Goal: Information Seeking & Learning: Check status

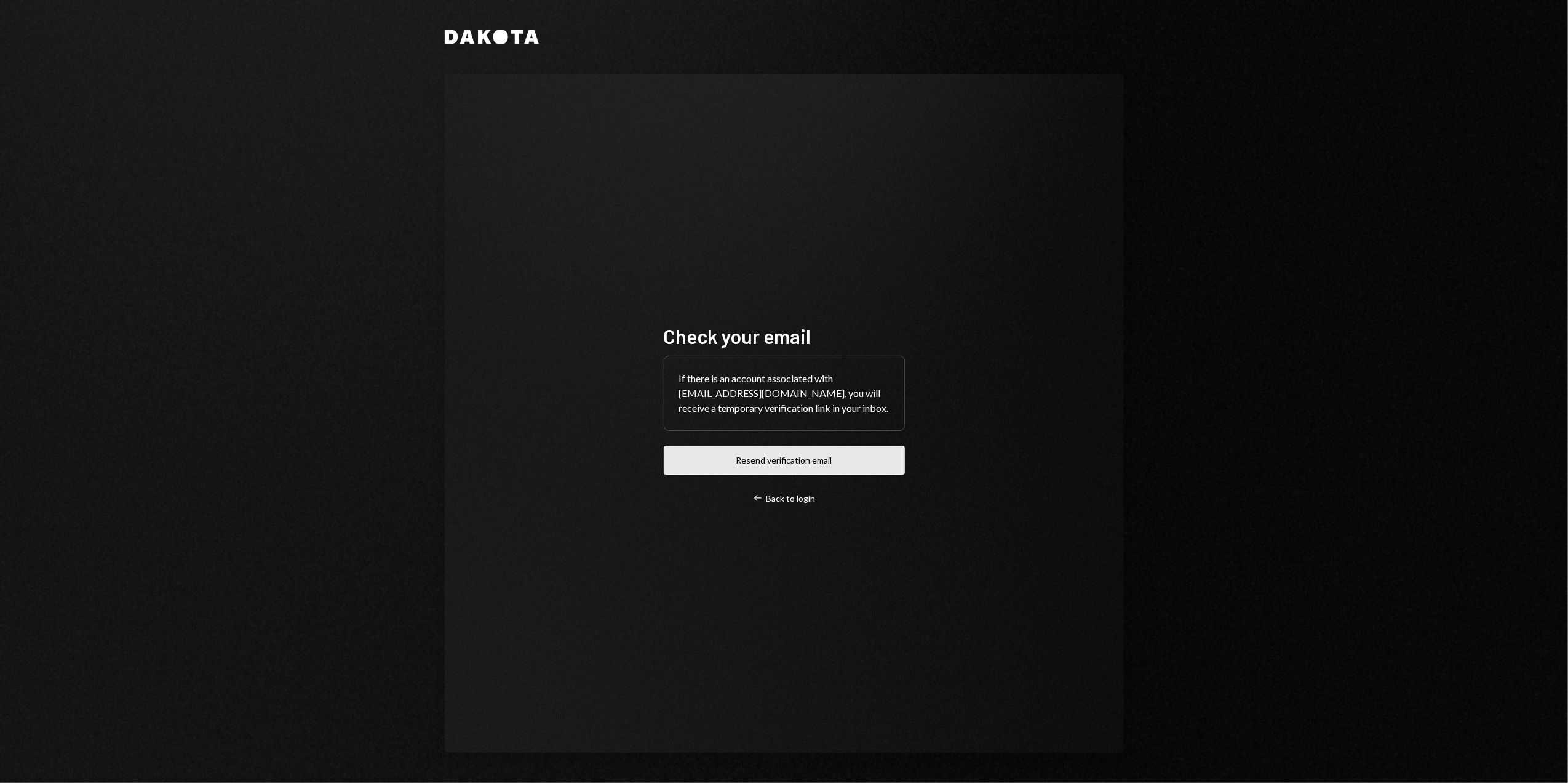
click at [759, 456] on button "Resend verification email" at bounding box center [784, 459] width 241 height 29
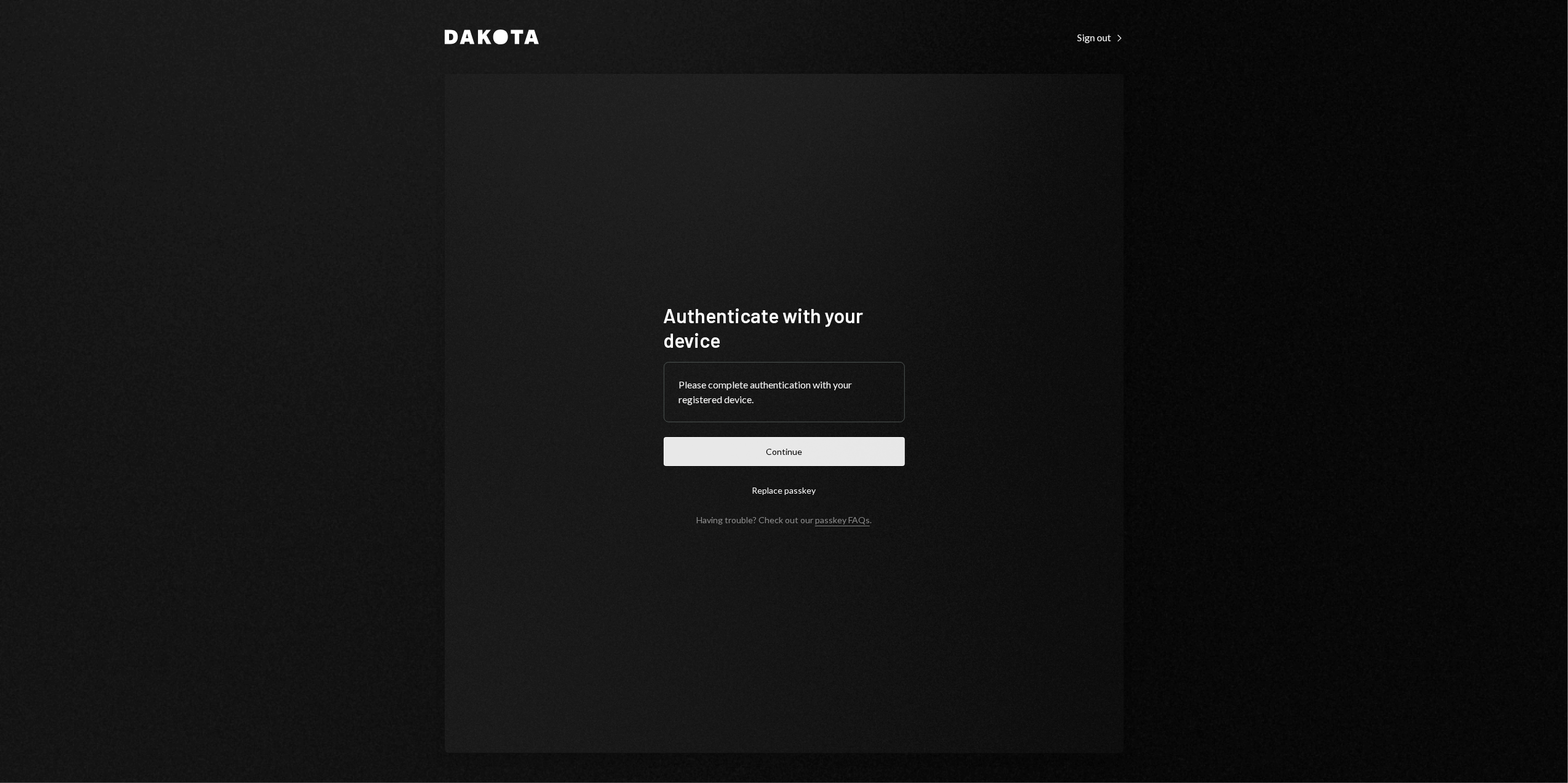
click at [769, 455] on button "Continue" at bounding box center [784, 451] width 241 height 29
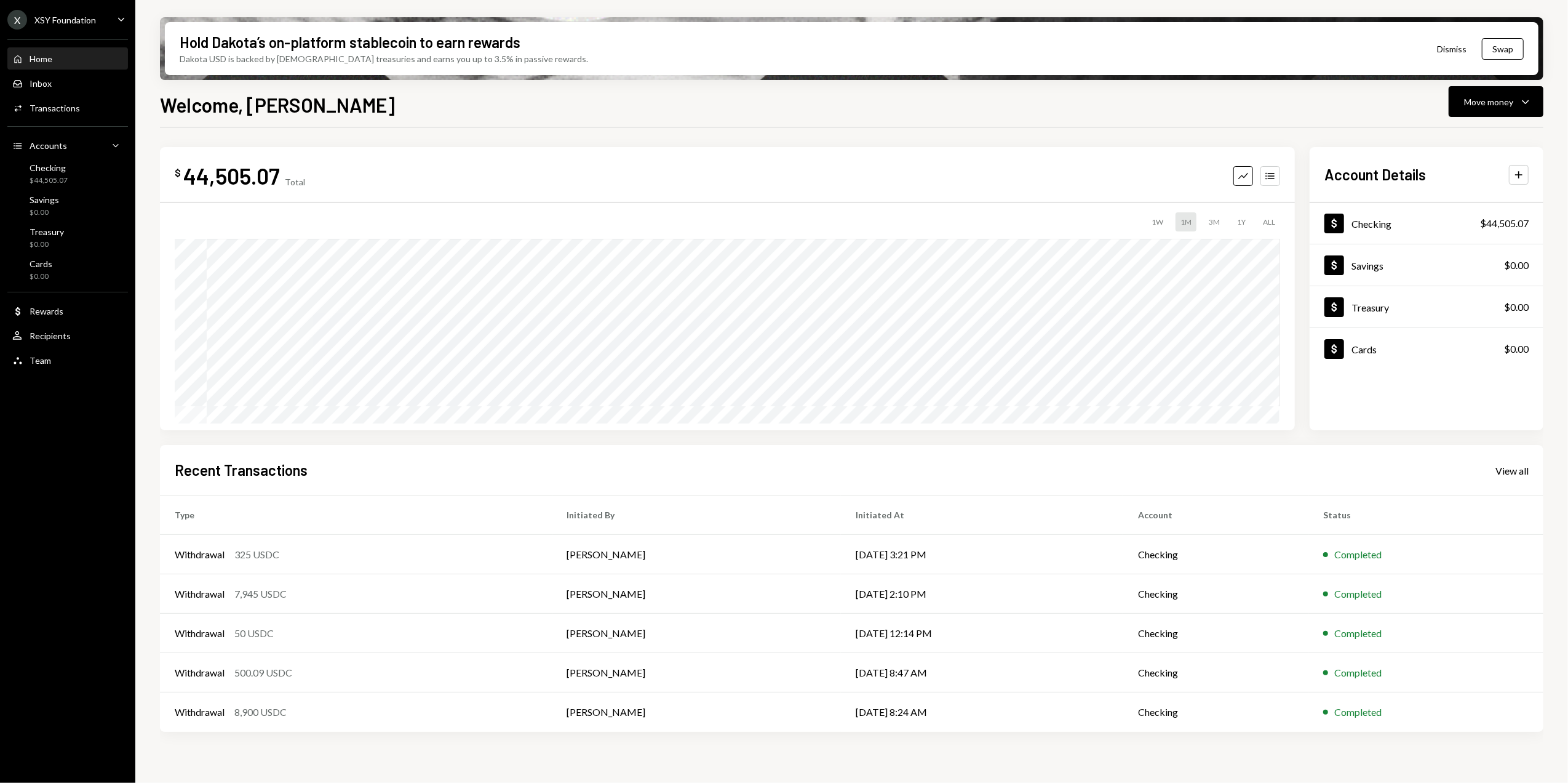
click at [92, 13] on div "X XSY Foundation" at bounding box center [51, 19] width 89 height 19
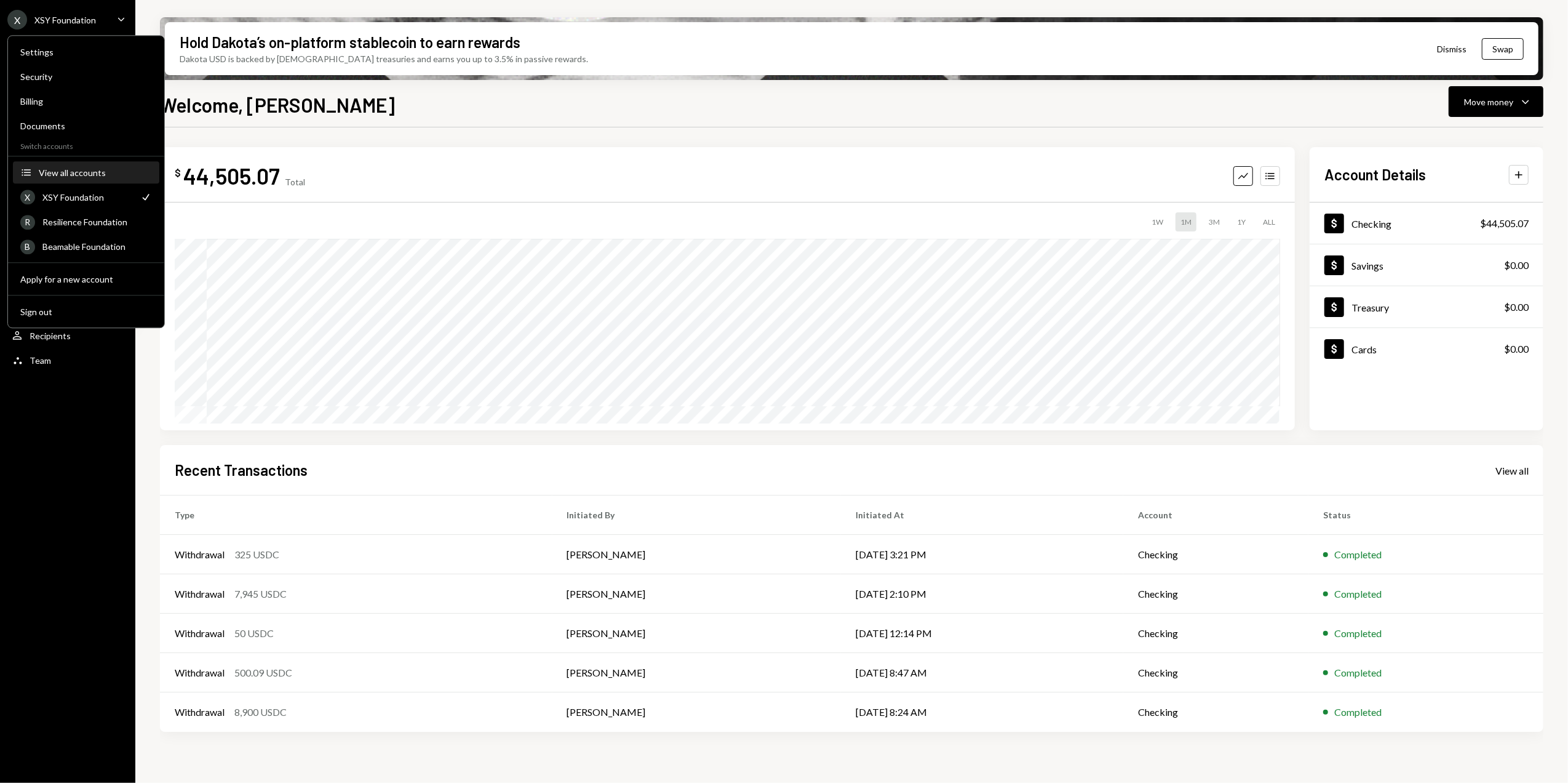
click at [89, 177] on div "View all accounts" at bounding box center [95, 173] width 113 height 11
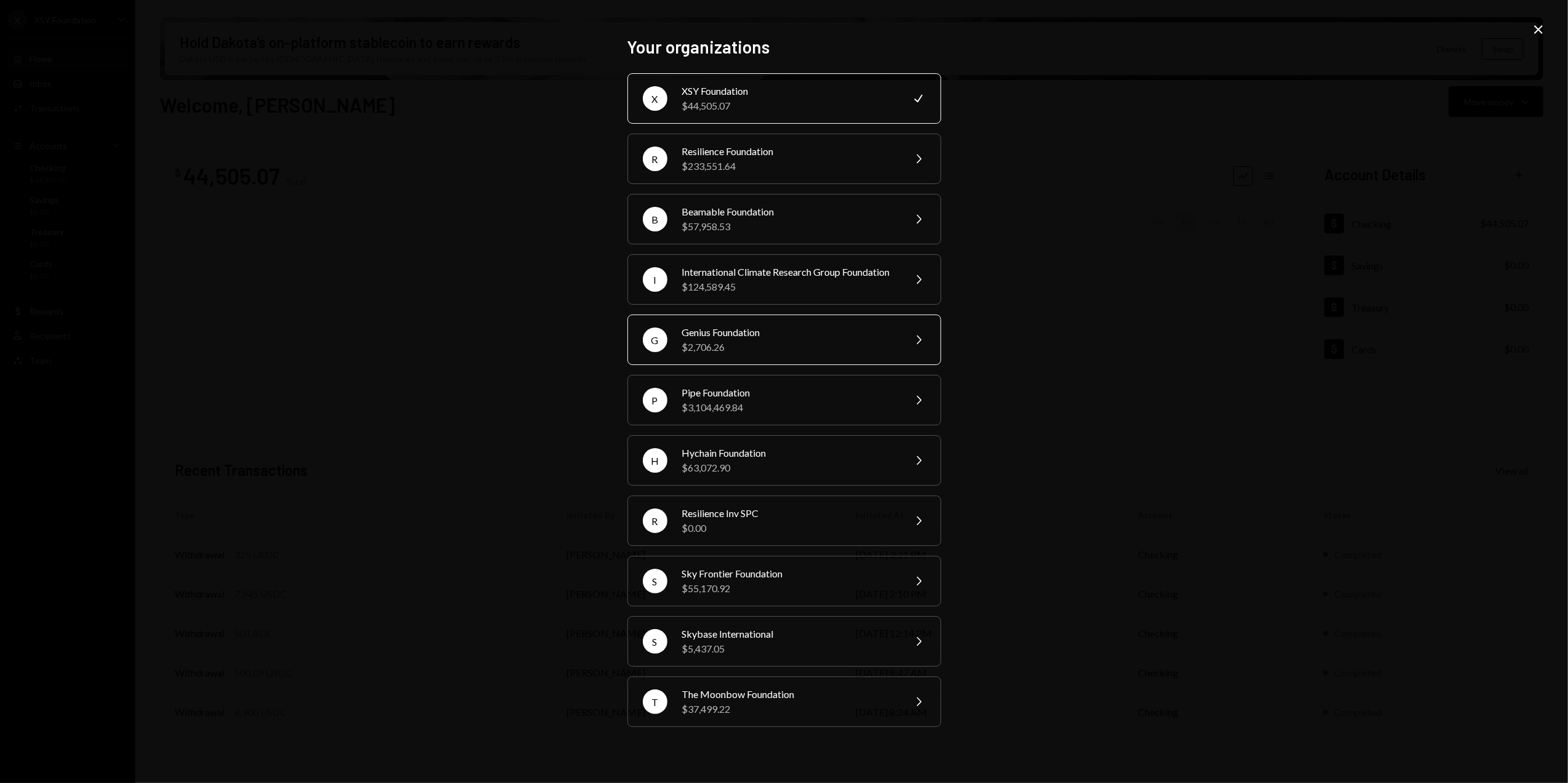
click at [727, 340] on div "Genius Foundation" at bounding box center [789, 332] width 214 height 15
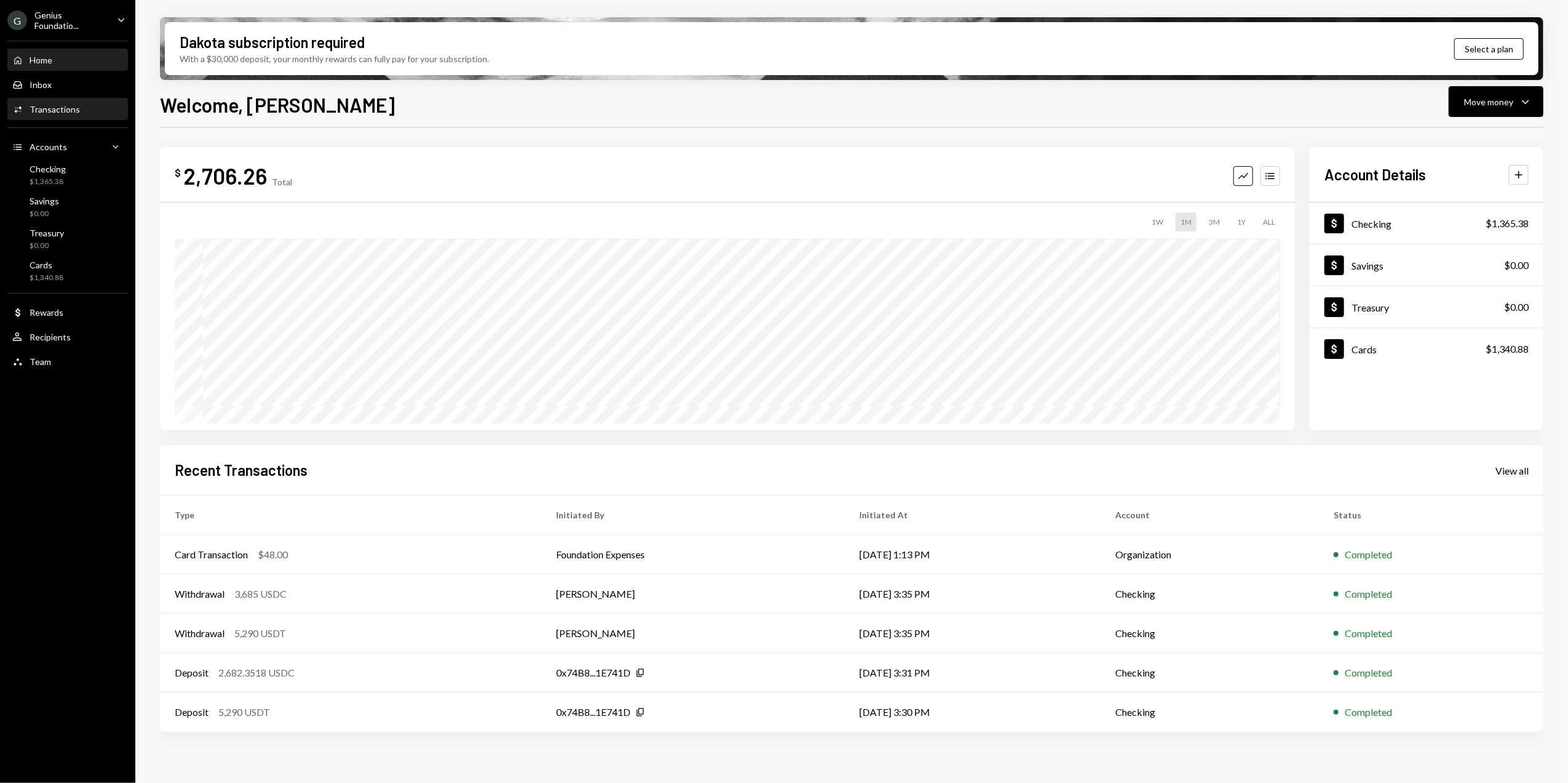
click at [52, 108] on div "Transactions" at bounding box center [55, 109] width 51 height 11
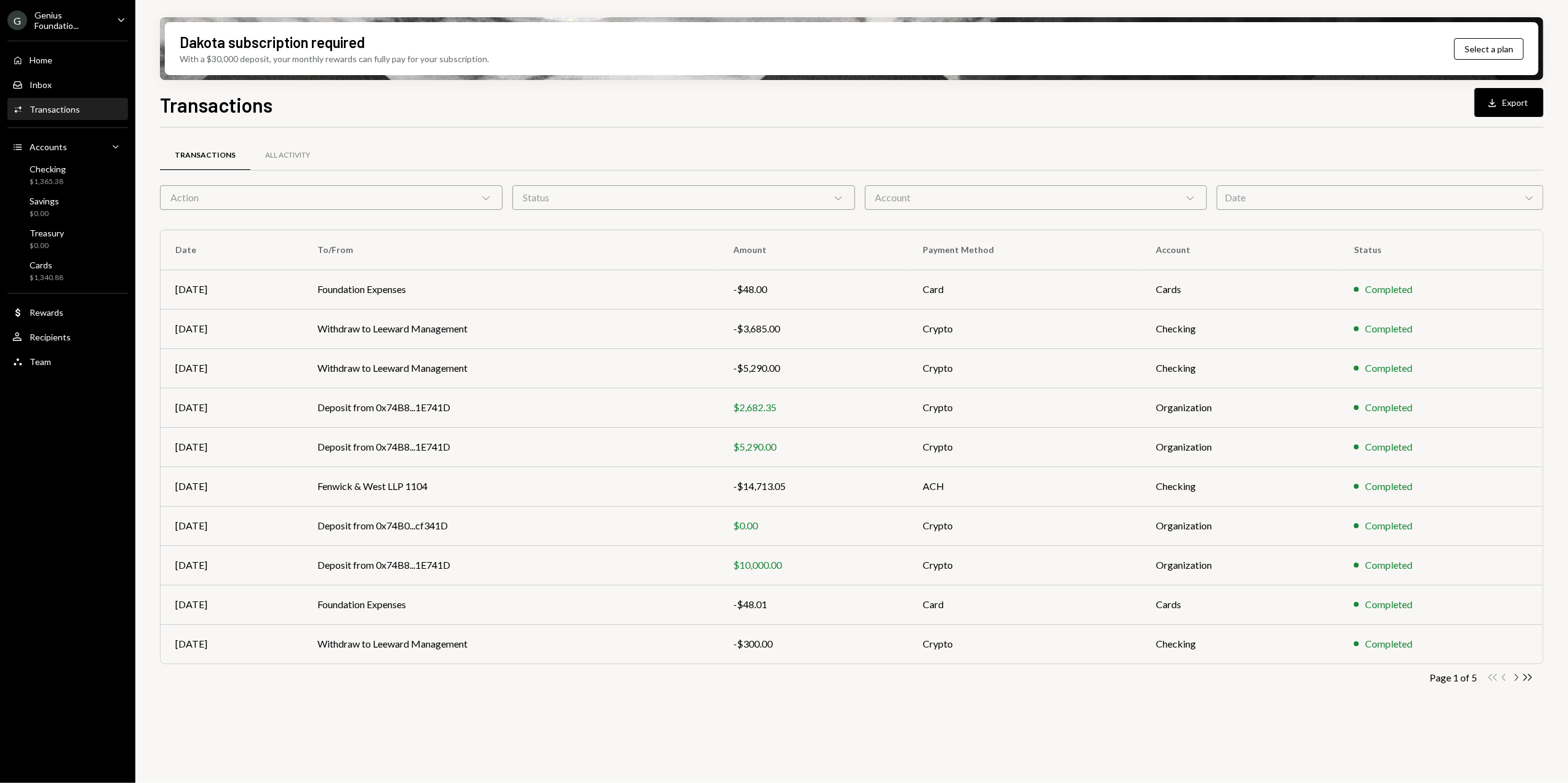
click at [1515, 680] on icon "Chevron Right" at bounding box center [1516, 678] width 12 height 12
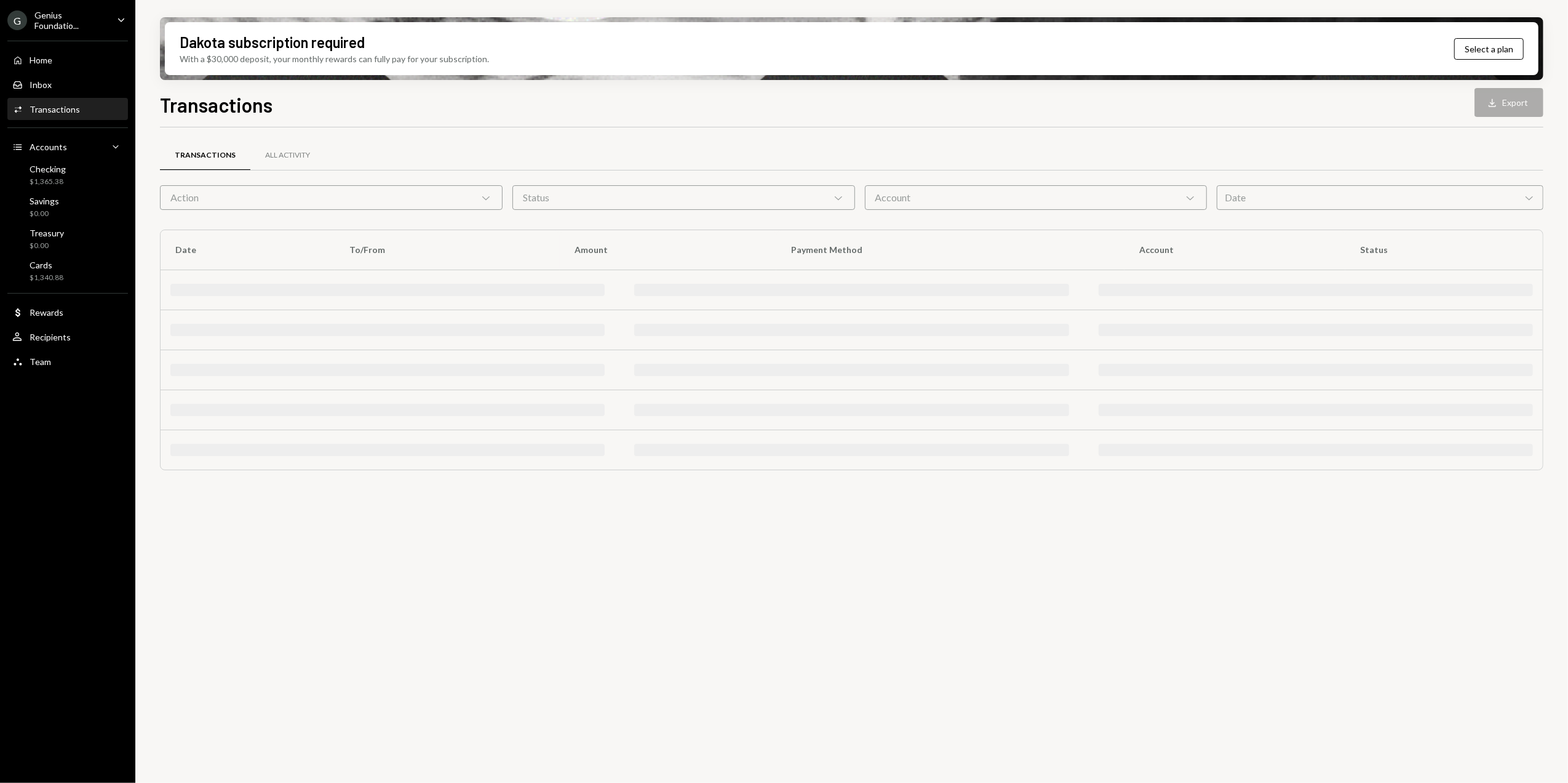
click at [1515, 680] on div "Transactions All Activity Action Chevron Down Status Chevron Down Account Chevr…" at bounding box center [851, 462] width 1383 height 670
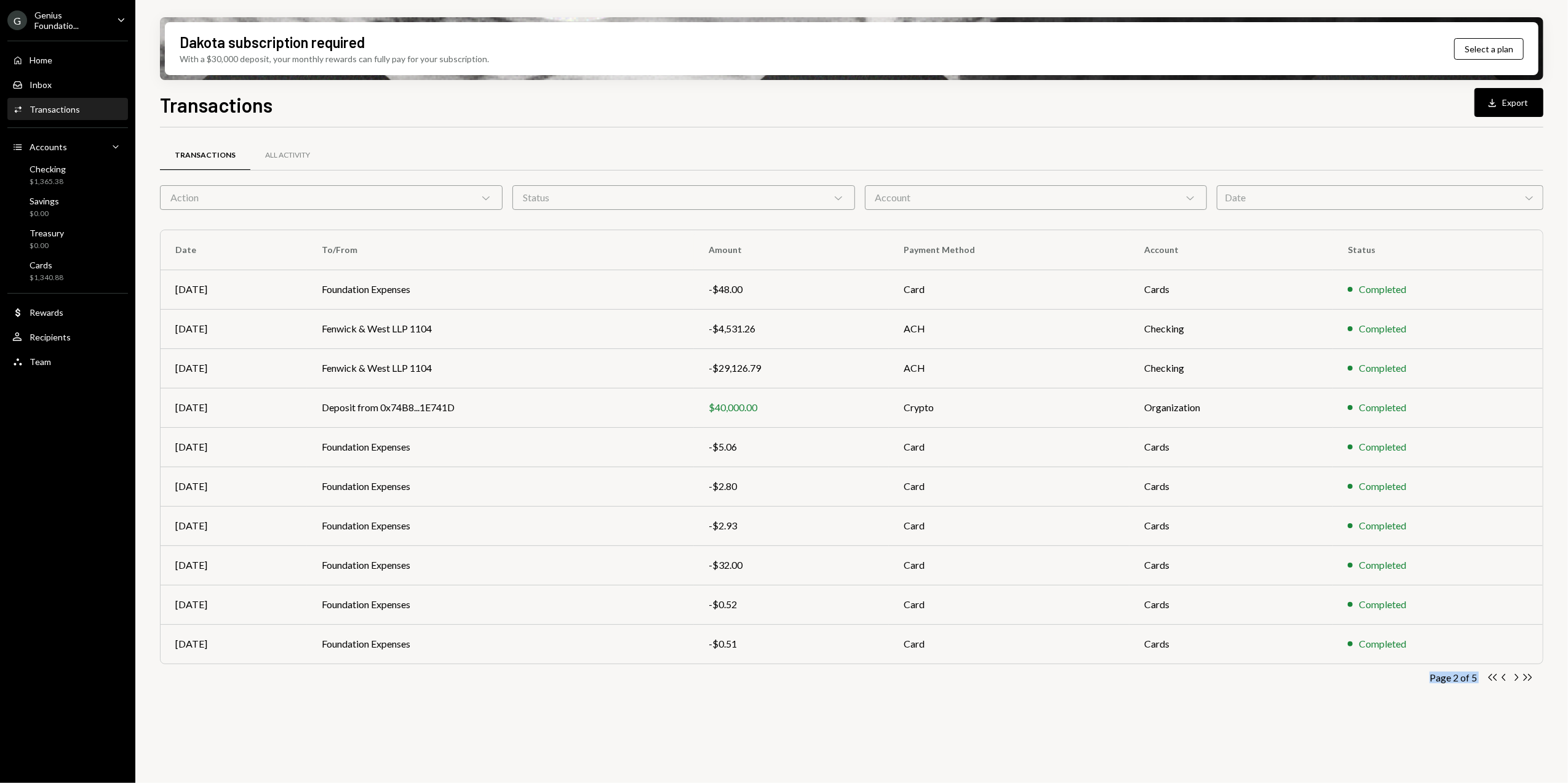
click at [1515, 680] on icon "Chevron Right" at bounding box center [1516, 678] width 12 height 12
drag, startPoint x: 1524, startPoint y: 680, endPoint x: 1507, endPoint y: 681, distance: 17.0
click at [1525, 680] on icon "Double Arrow Right" at bounding box center [1528, 678] width 12 height 12
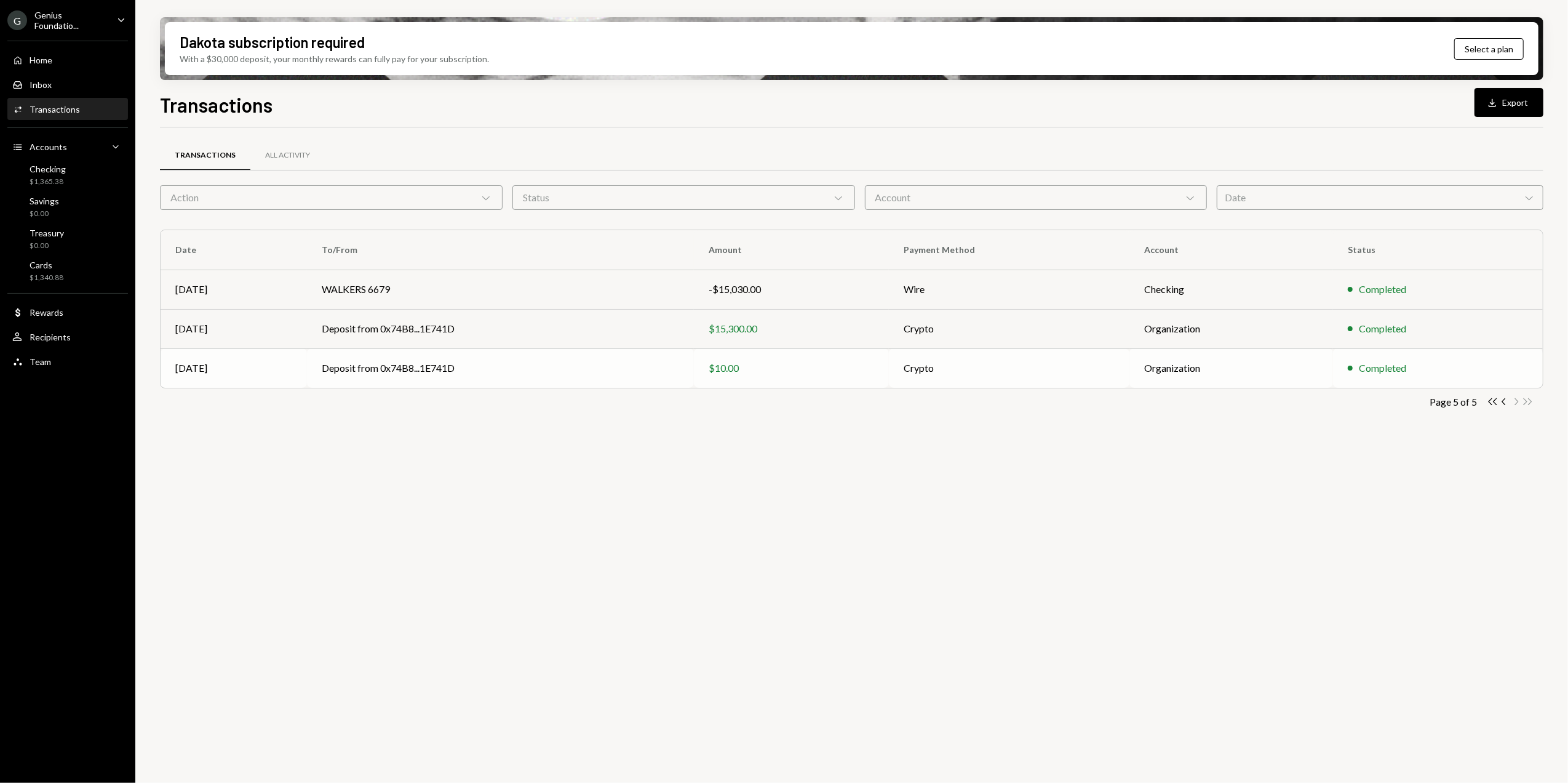
click at [470, 372] on td "Deposit from 0x74B8...1E741D" at bounding box center [500, 368] width 387 height 39
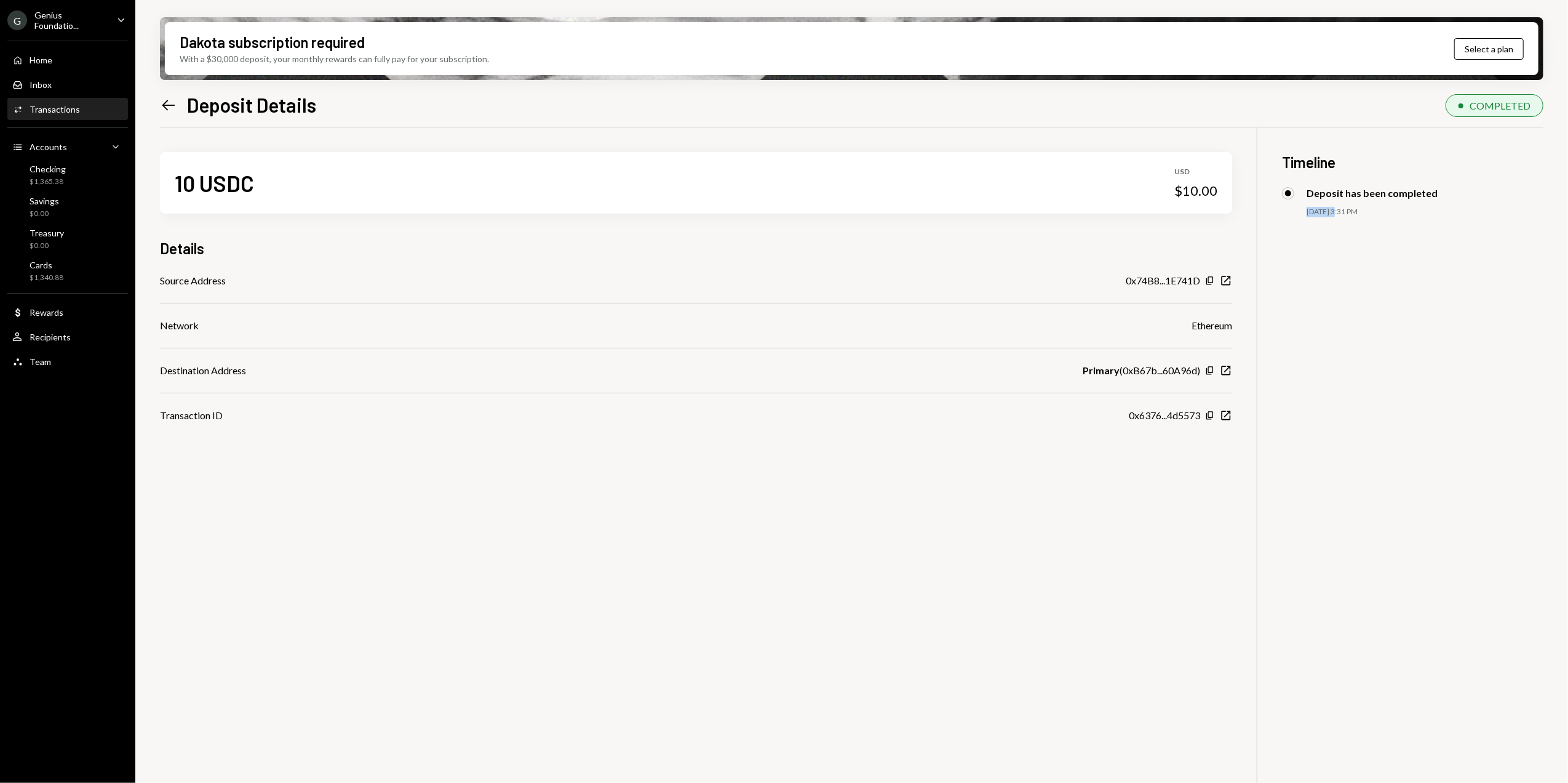
drag, startPoint x: 1336, startPoint y: 212, endPoint x: 1306, endPoint y: 208, distance: 30.3
click at [1306, 208] on div "01/24/25 3:31 PM" at bounding box center [1425, 212] width 237 height 11
click at [166, 105] on icon at bounding box center [168, 105] width 13 height 11
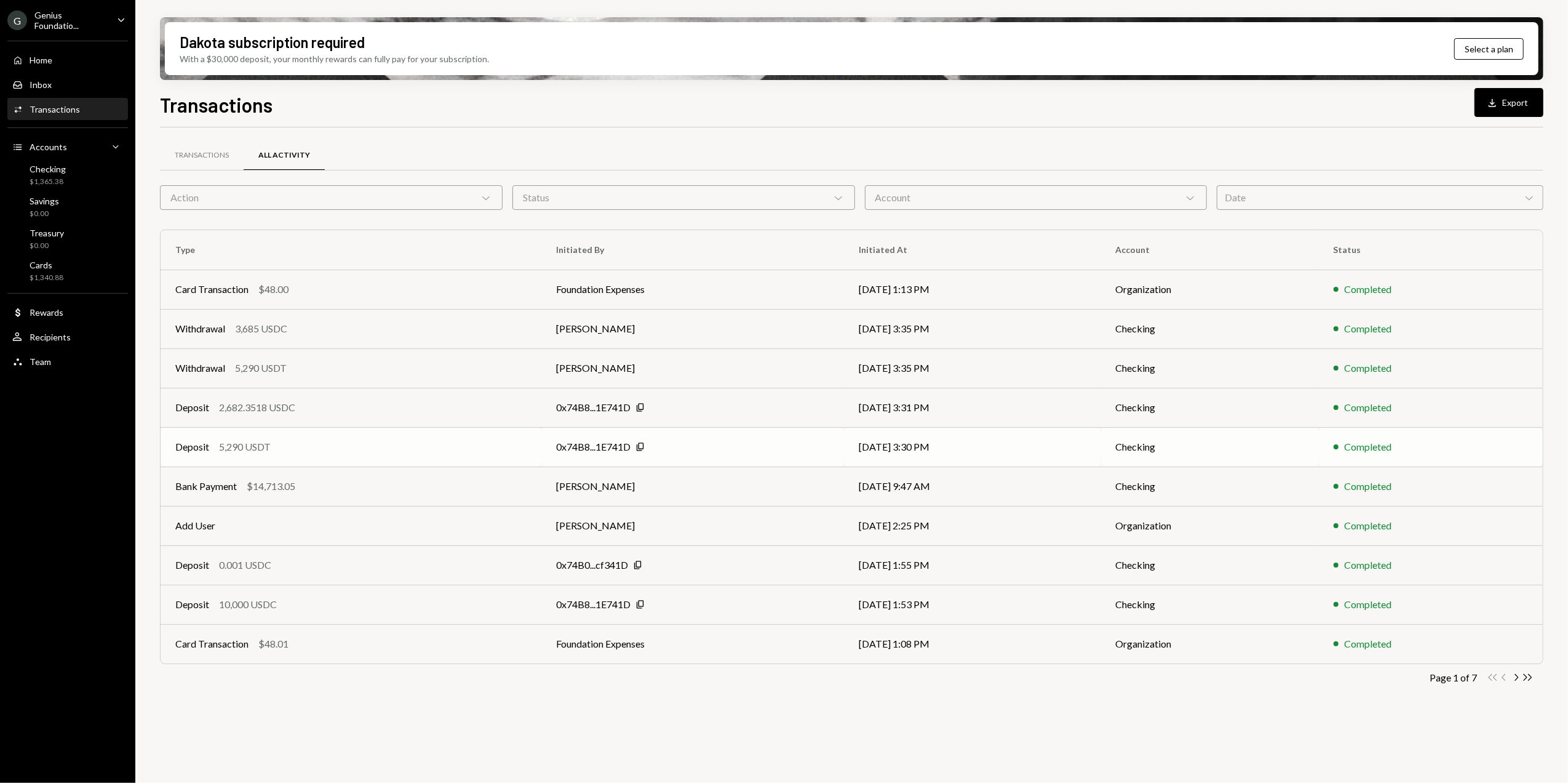
click at [488, 453] on div "Deposit 5,290 USDT" at bounding box center [351, 447] width 351 height 15
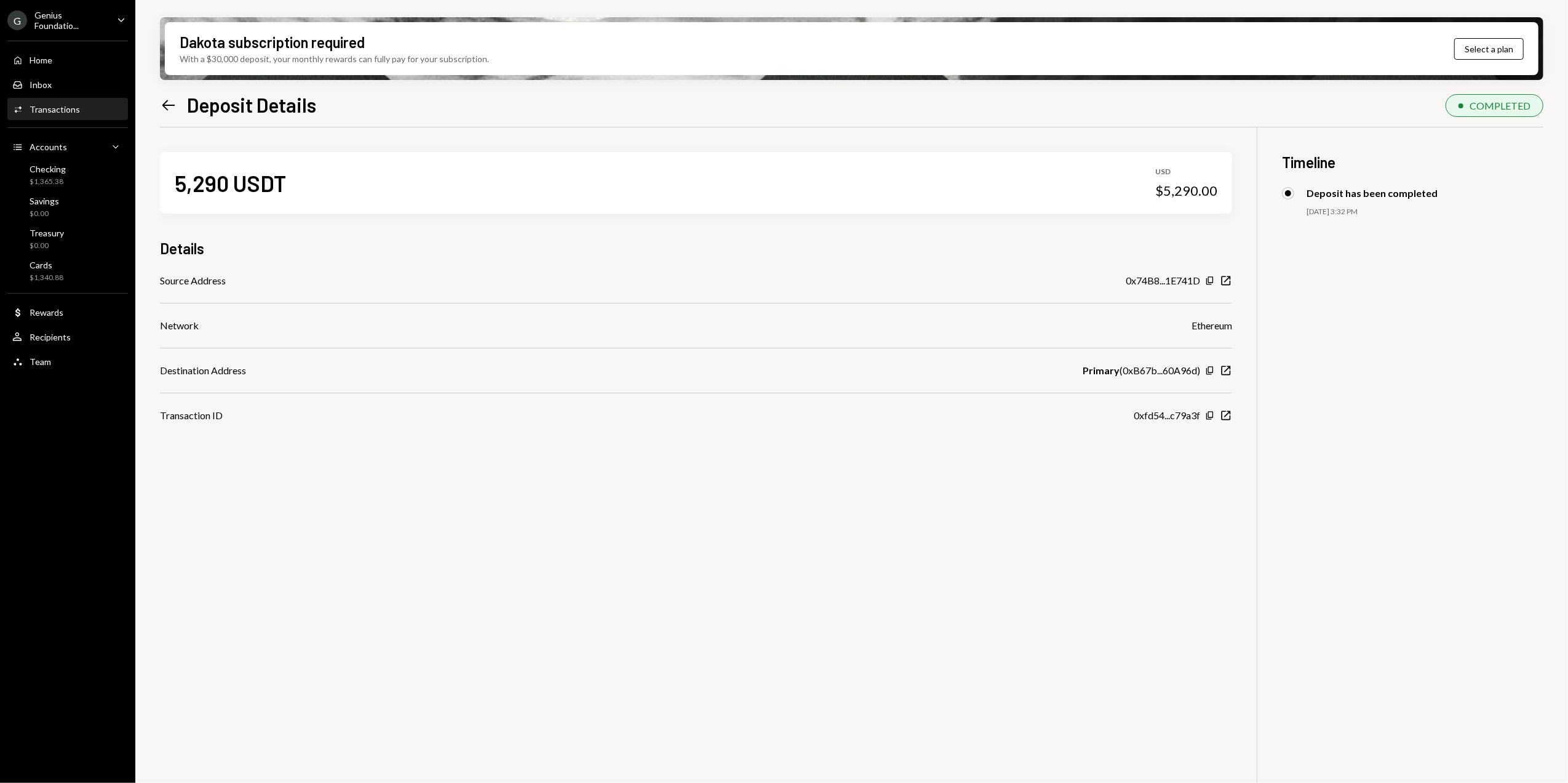
click at [169, 101] on icon "Left Arrow" at bounding box center [169, 105] width 17 height 17
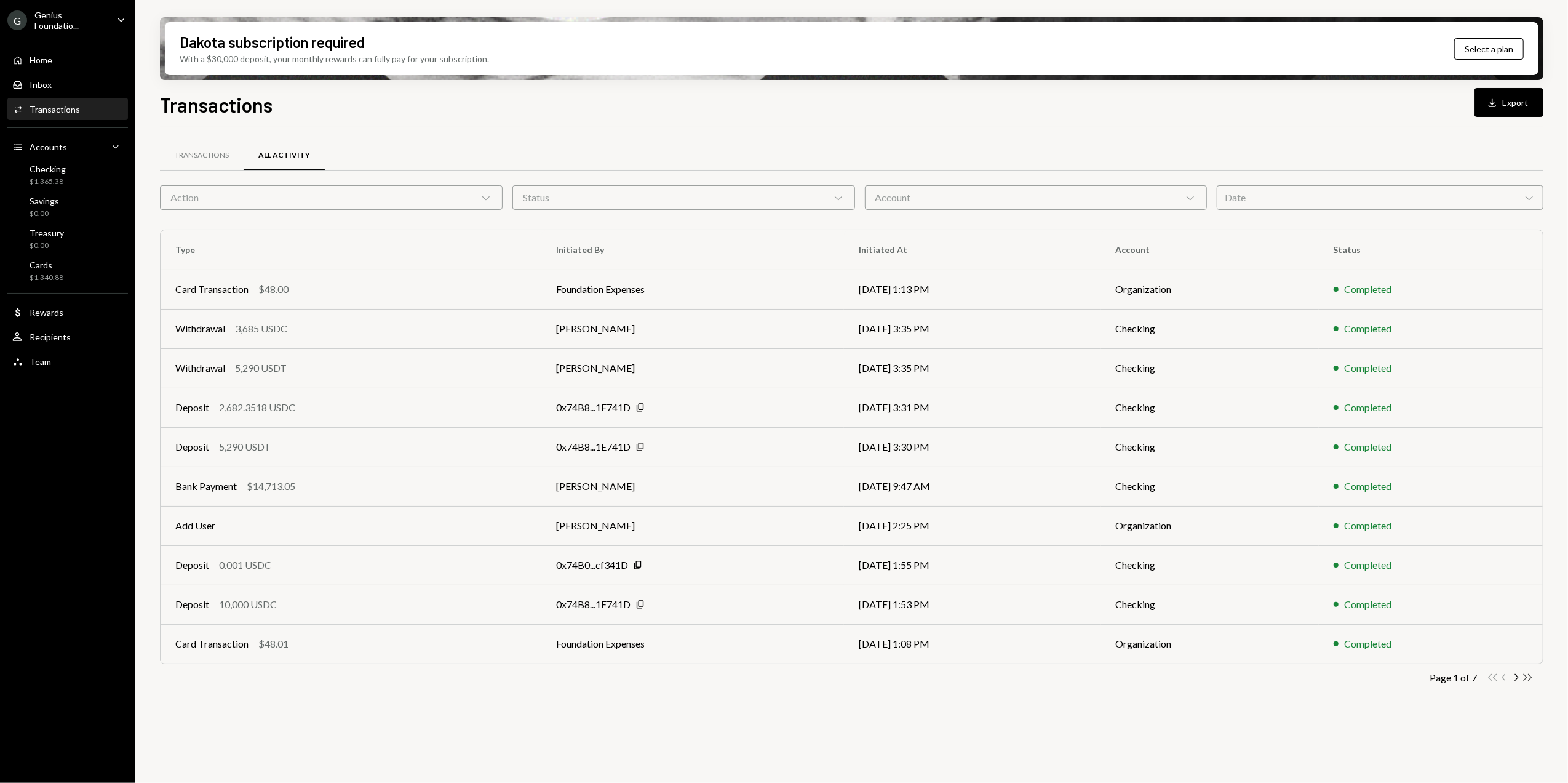
click at [1523, 678] on icon "Double Arrow Right" at bounding box center [1528, 678] width 12 height 12
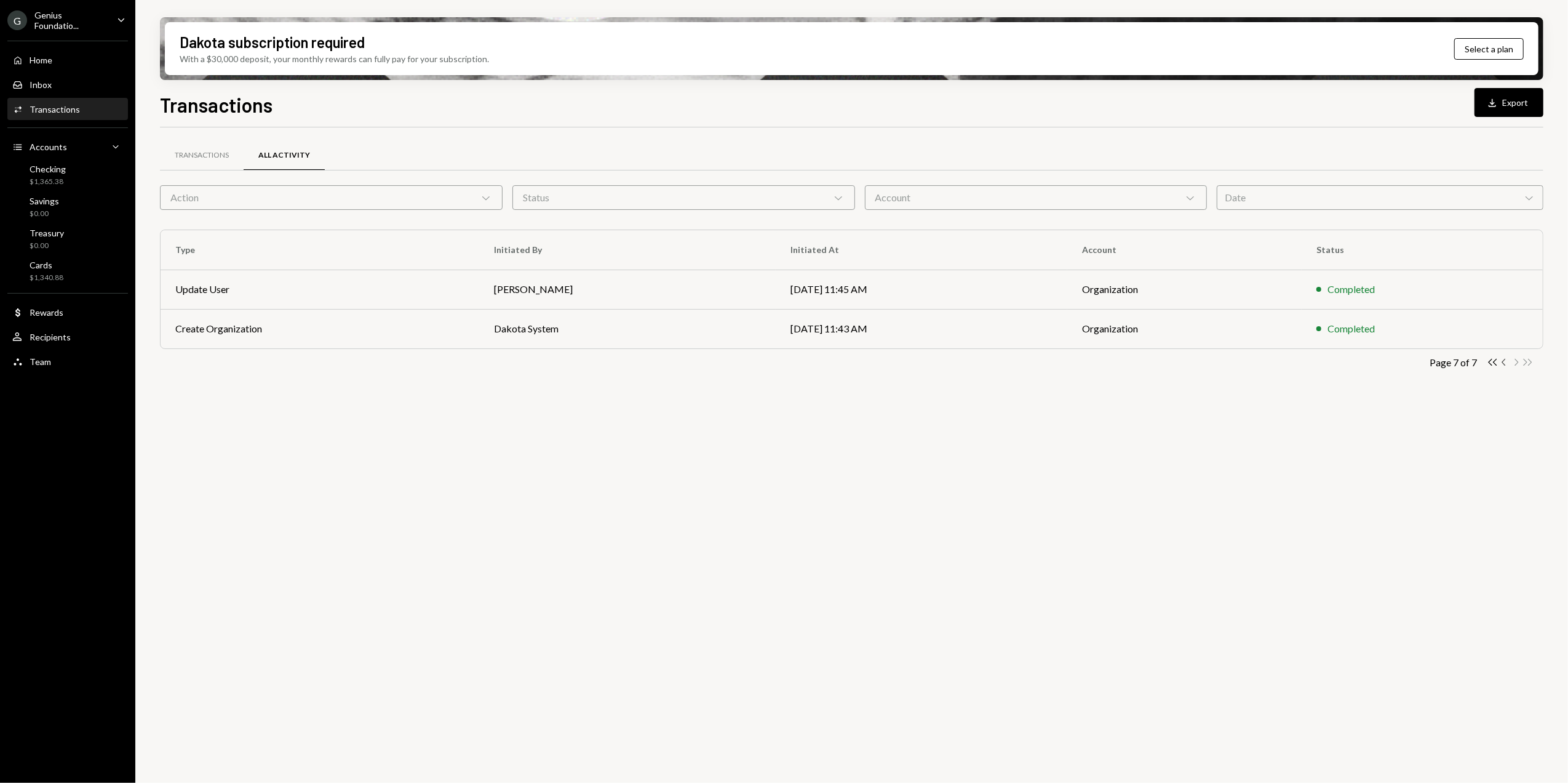
click at [1504, 362] on icon "Chevron Left" at bounding box center [1505, 362] width 12 height 12
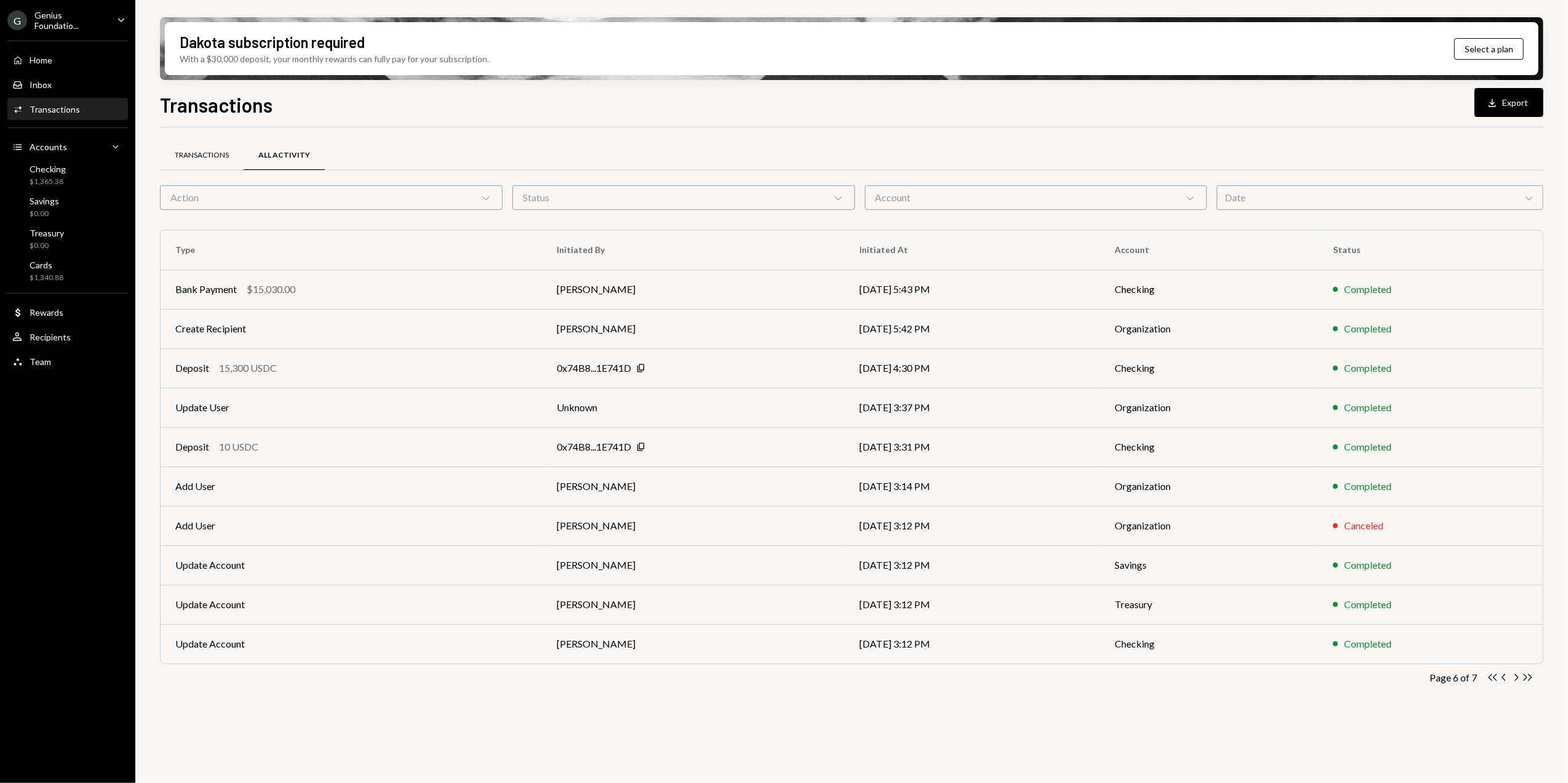
click at [202, 160] on div "Transactions" at bounding box center [202, 156] width 83 height 29
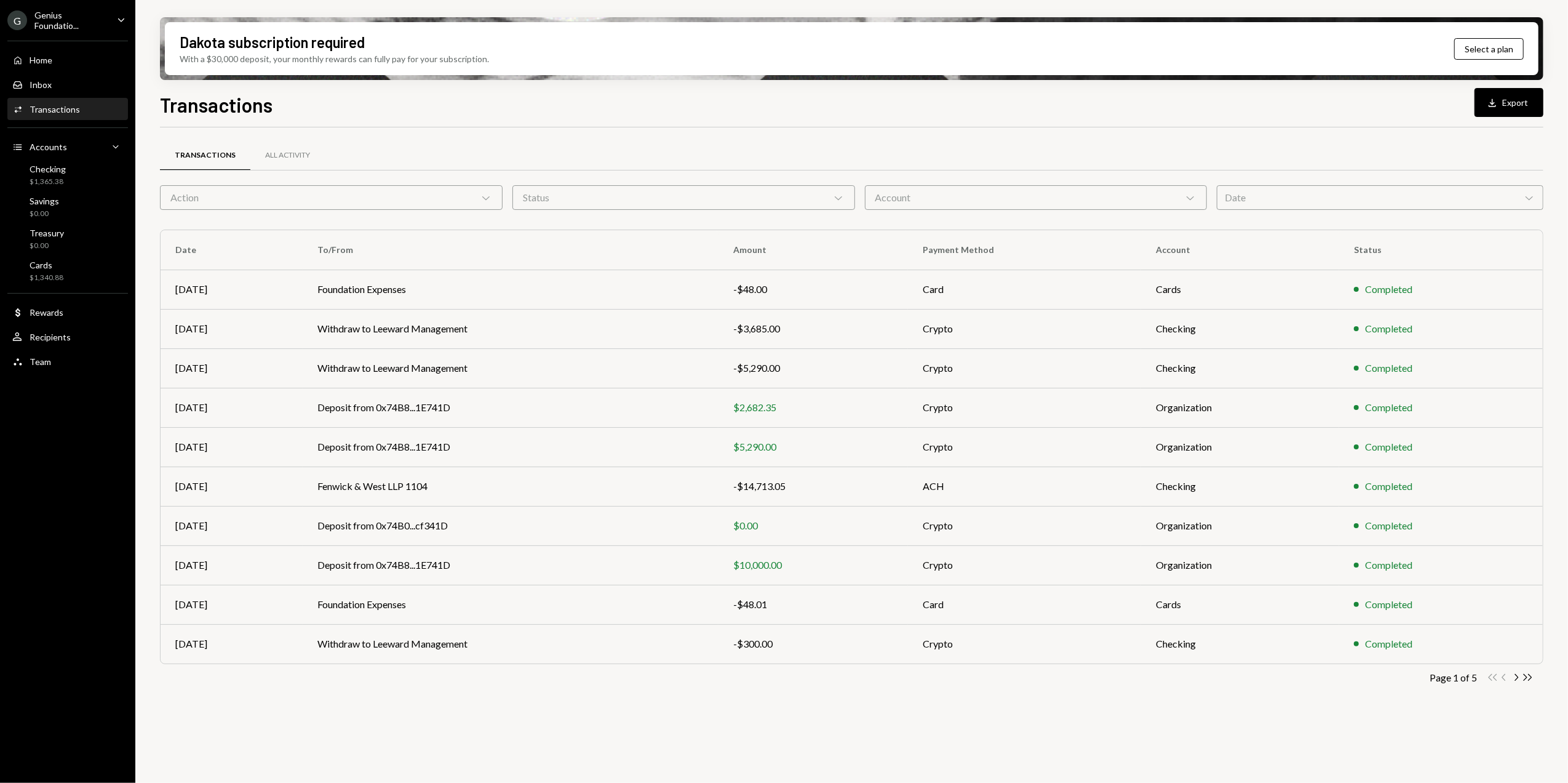
click at [1265, 195] on div "Date Chevron Down" at bounding box center [1380, 197] width 327 height 25
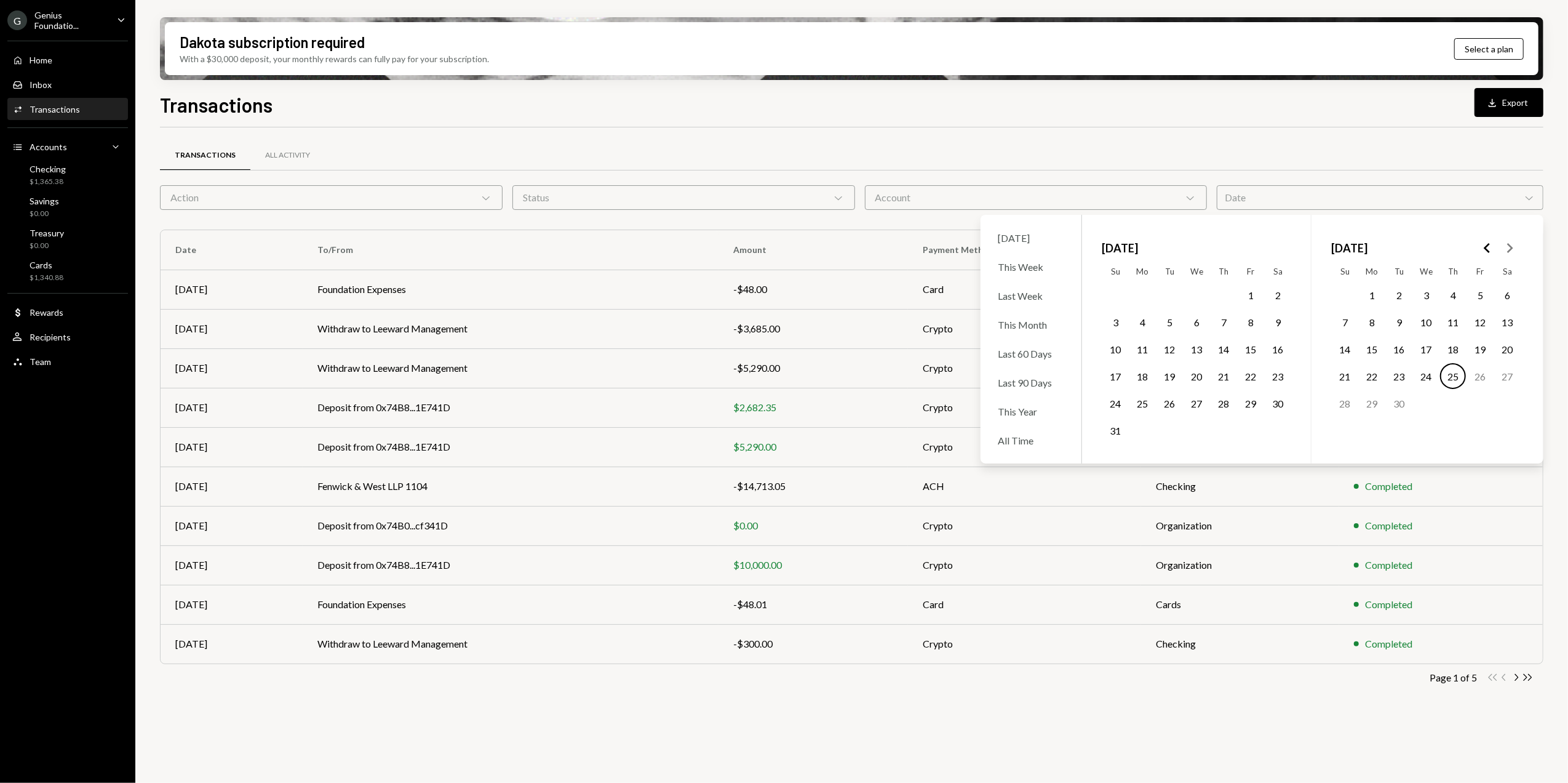
click at [1484, 250] on icon "Go to the Previous Month" at bounding box center [1487, 248] width 15 height 15
click at [1483, 250] on icon "Go to the Previous Month" at bounding box center [1487, 248] width 15 height 15
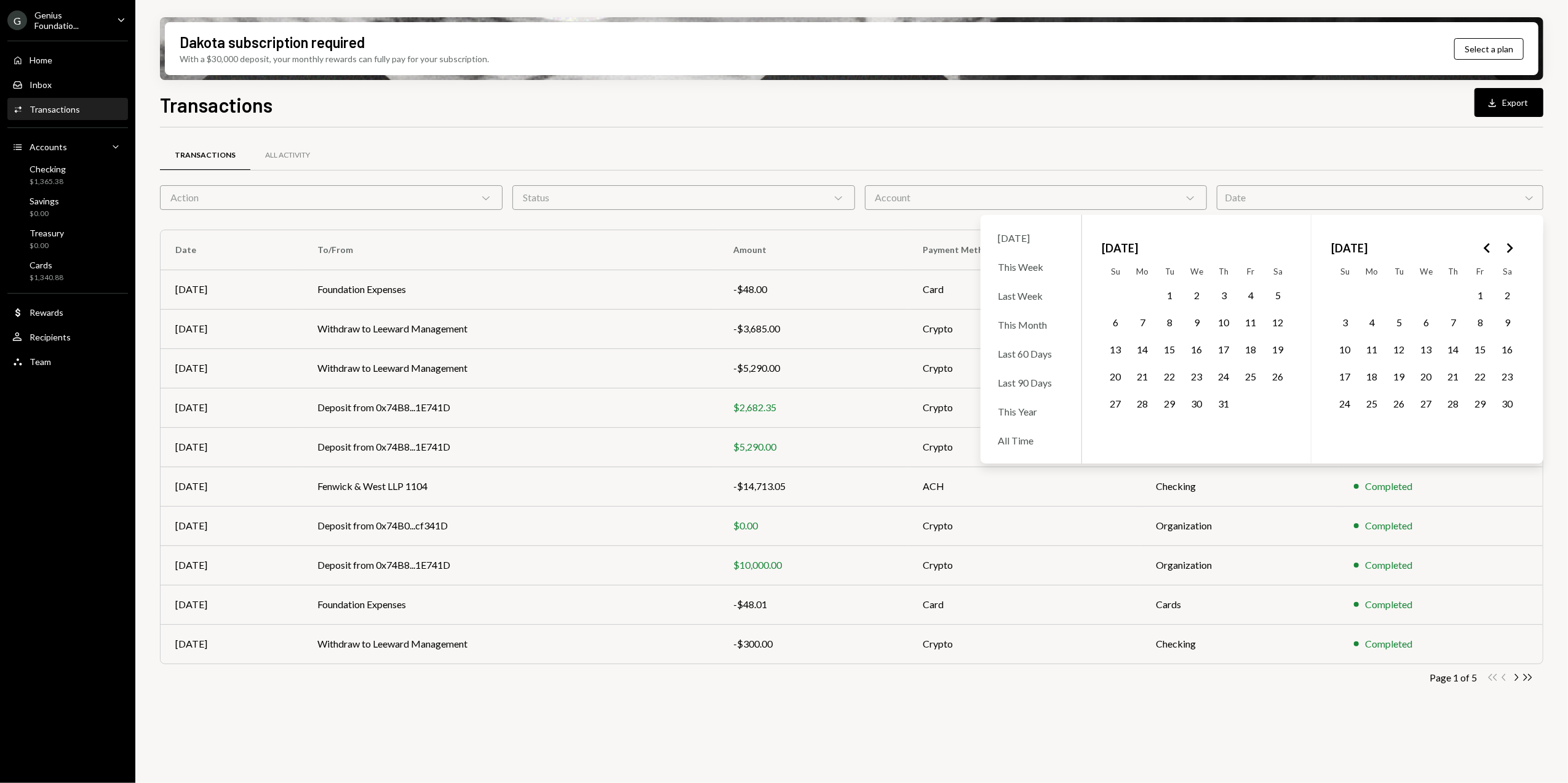
click at [1485, 250] on icon "Go to the Previous Month" at bounding box center [1487, 248] width 15 height 15
click at [1485, 249] on icon "Go to the Previous Month" at bounding box center [1487, 248] width 15 height 15
click at [1120, 292] on button "1" at bounding box center [1115, 294] width 26 height 26
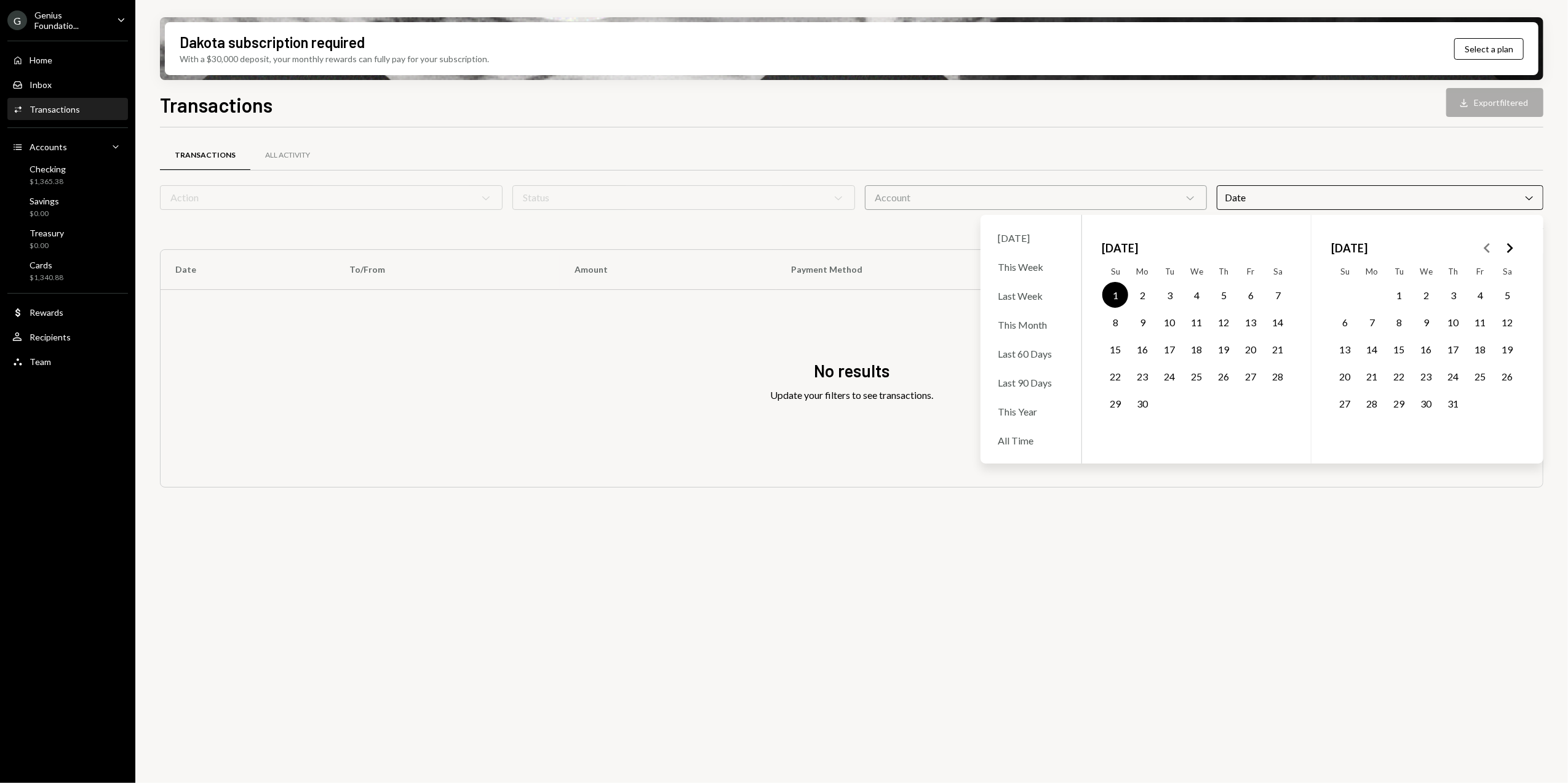
click at [1508, 250] on icon "Go to the Next Month" at bounding box center [1509, 248] width 15 height 15
click at [1490, 251] on icon "Go to the Previous Month" at bounding box center [1487, 248] width 15 height 15
click at [1398, 403] on button "31" at bounding box center [1399, 403] width 26 height 26
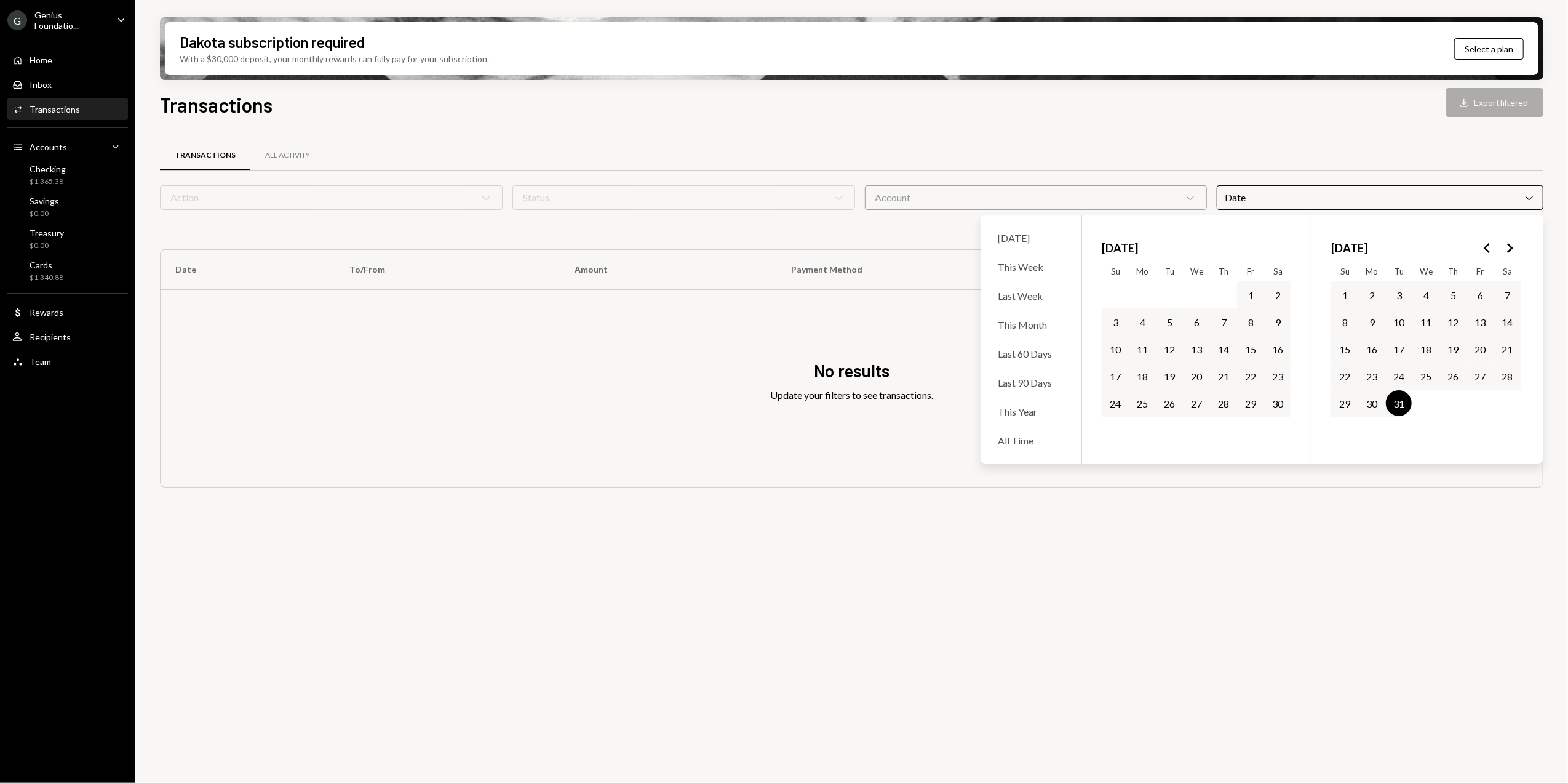
click at [916, 547] on div "Transactions All Activity Action Chevron Down Status Chevron Down Account Chevr…" at bounding box center [851, 462] width 1383 height 670
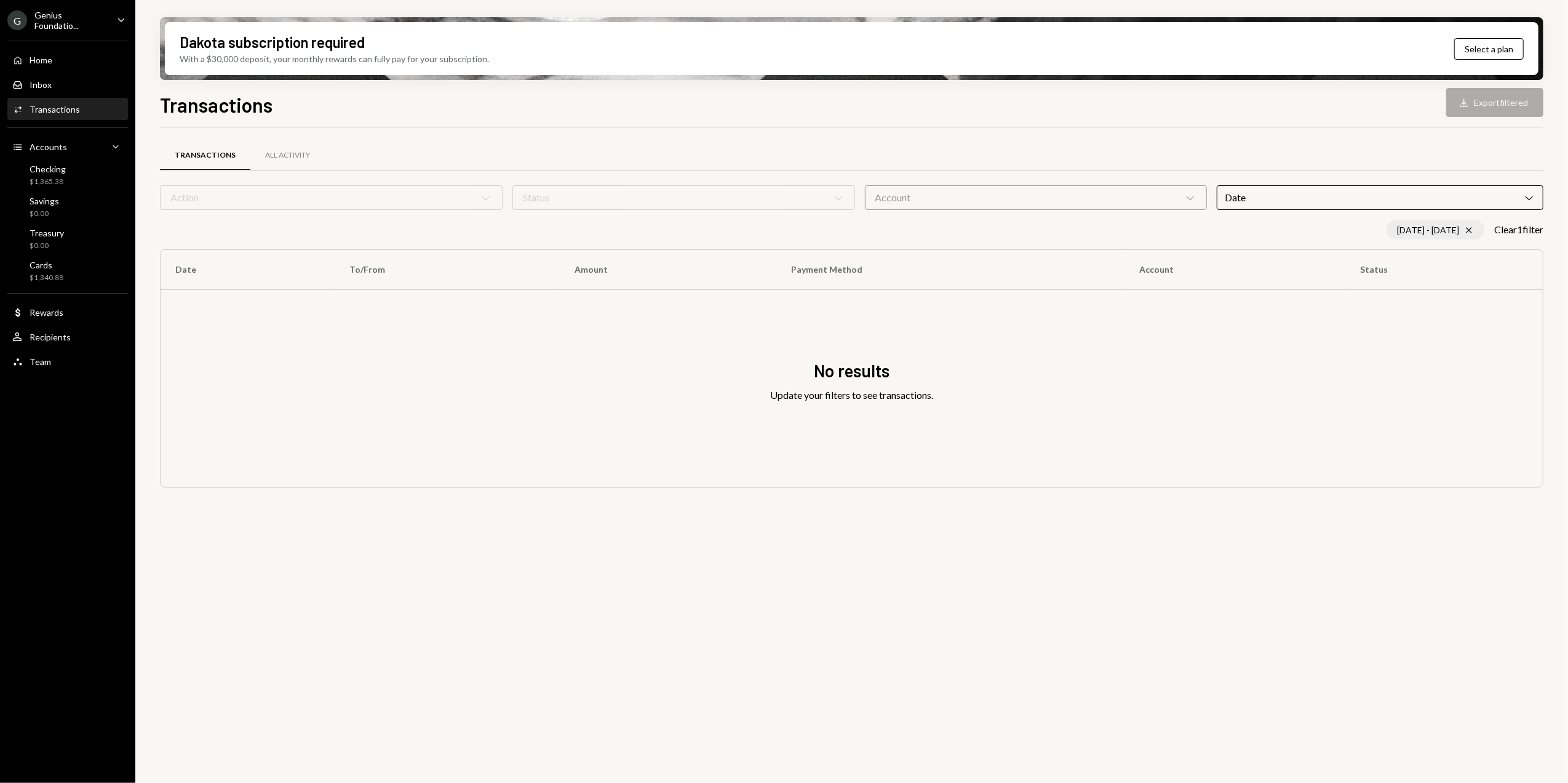
click at [1464, 230] on icon "Cross" at bounding box center [1469, 230] width 10 height 10
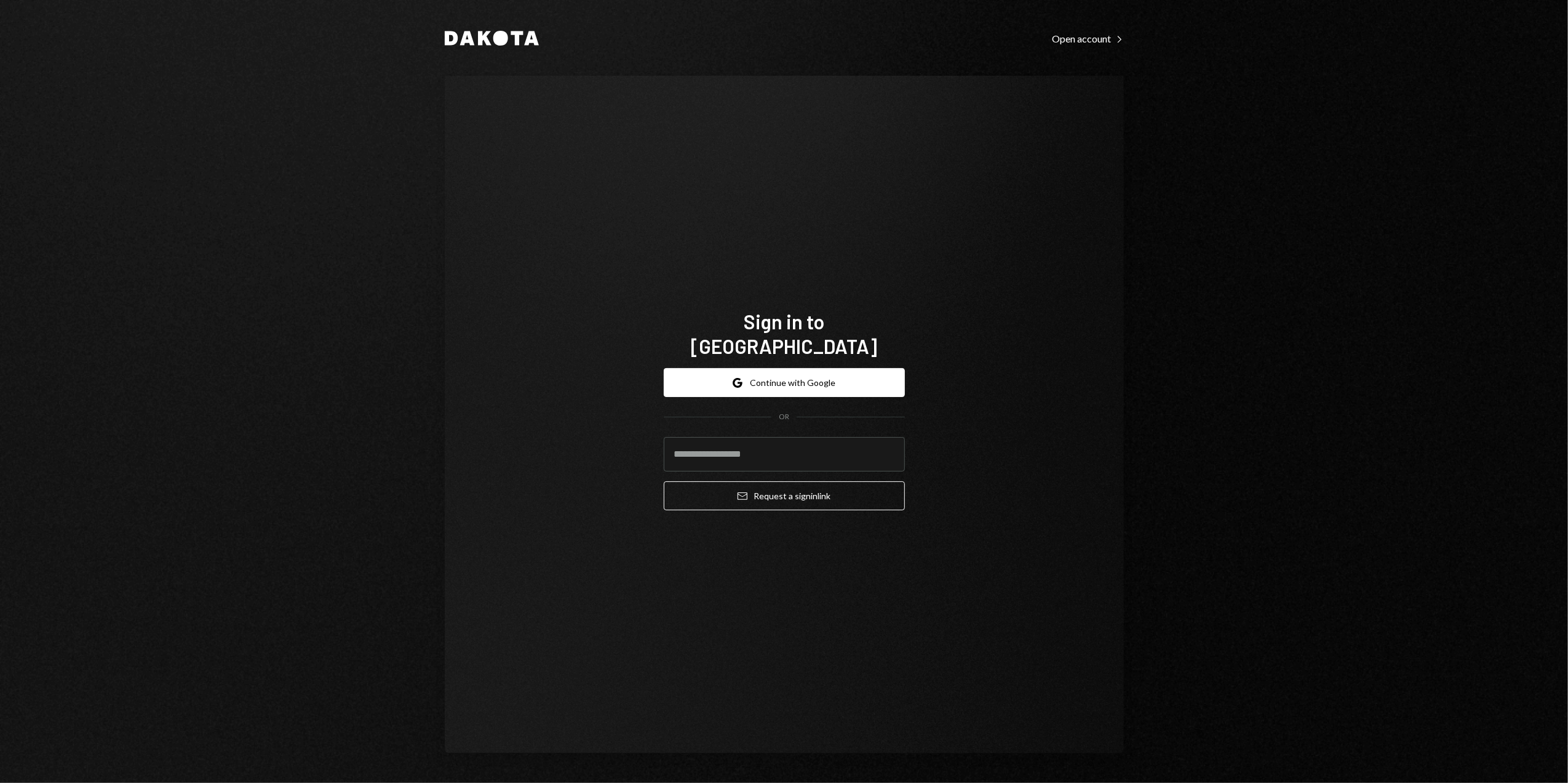
type input "**********"
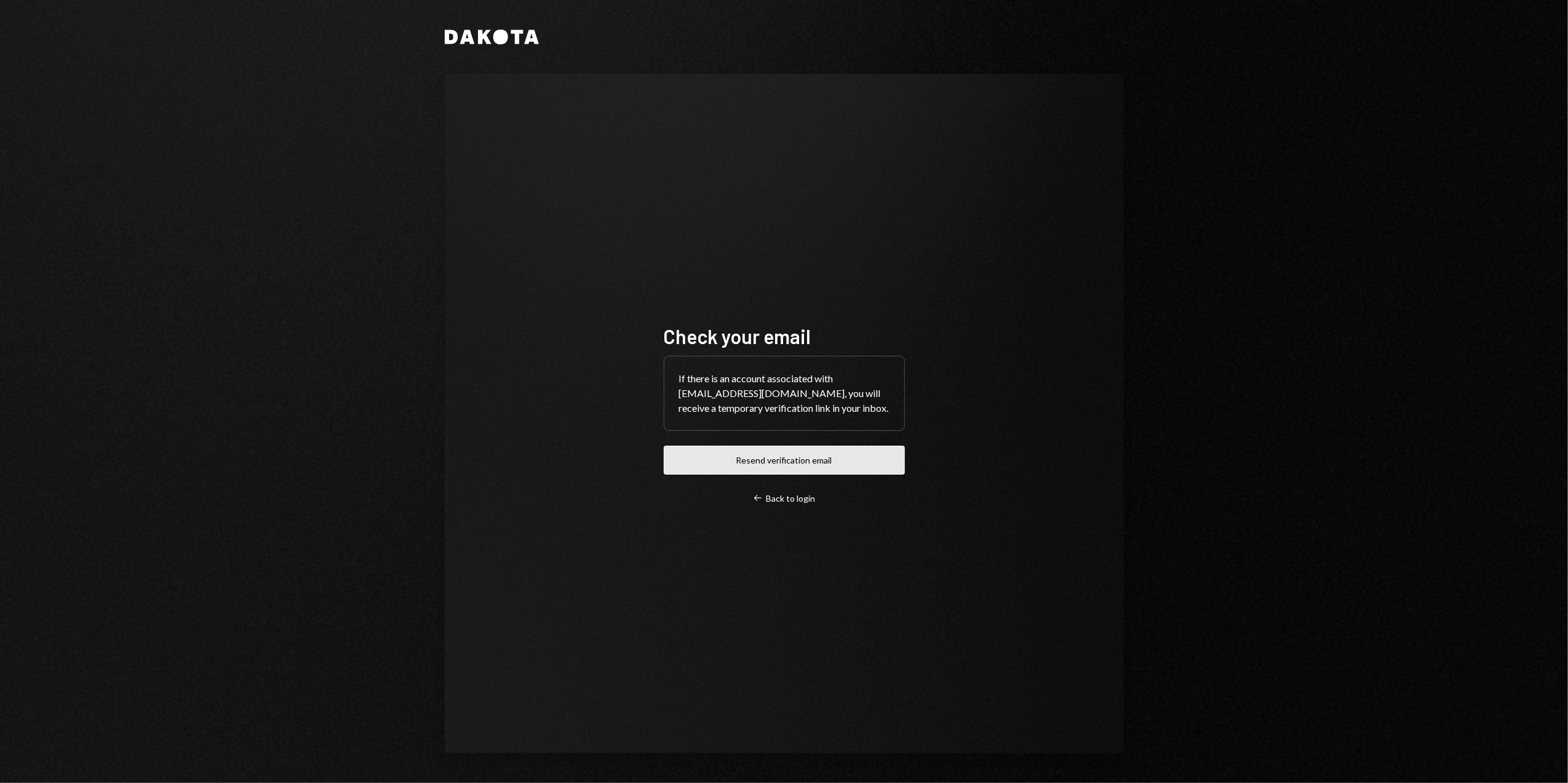
click at [775, 459] on button "Resend verification email" at bounding box center [784, 459] width 241 height 29
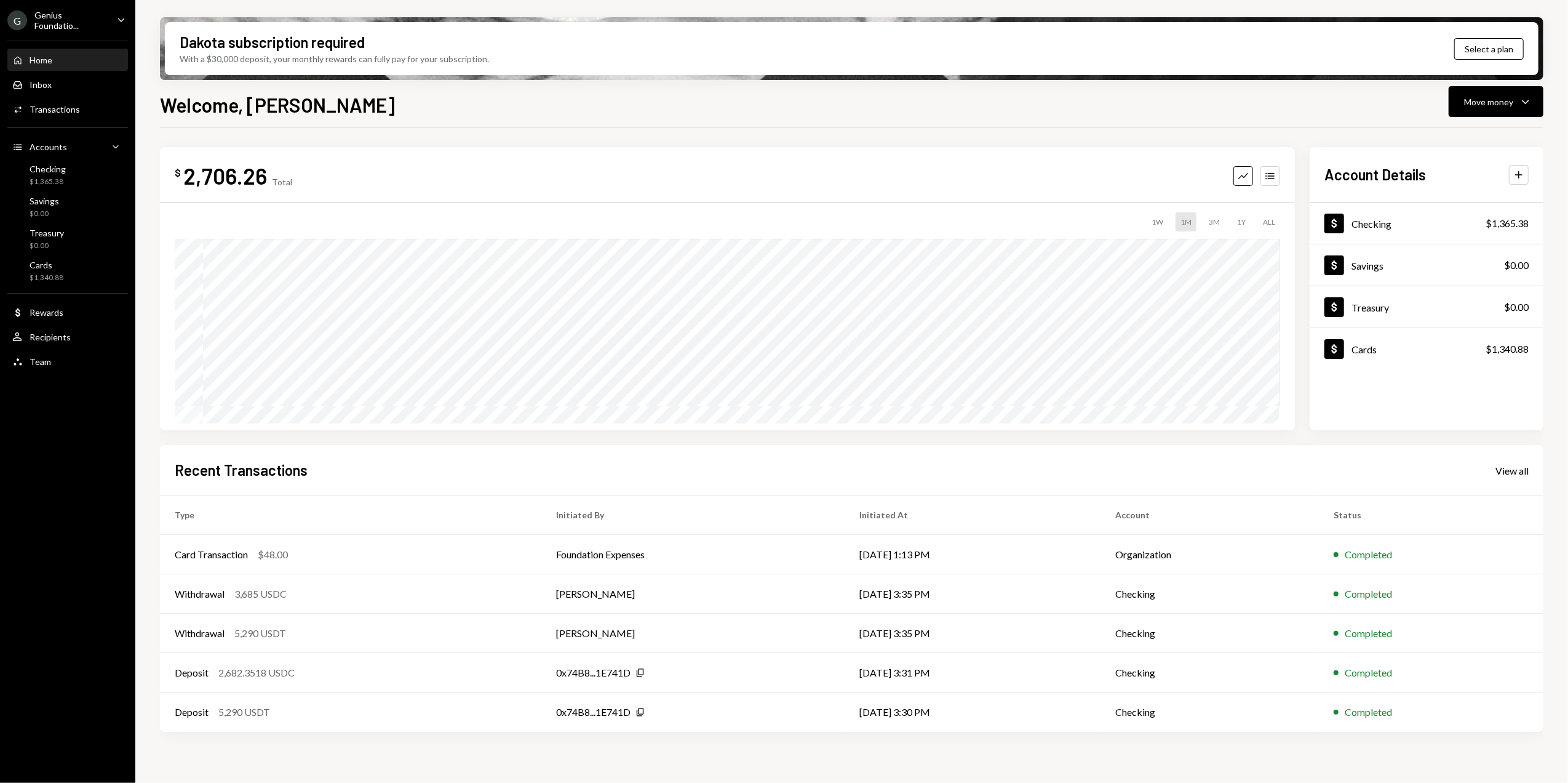
click at [93, 17] on div "Genius Foundatio..." at bounding box center [71, 20] width 73 height 21
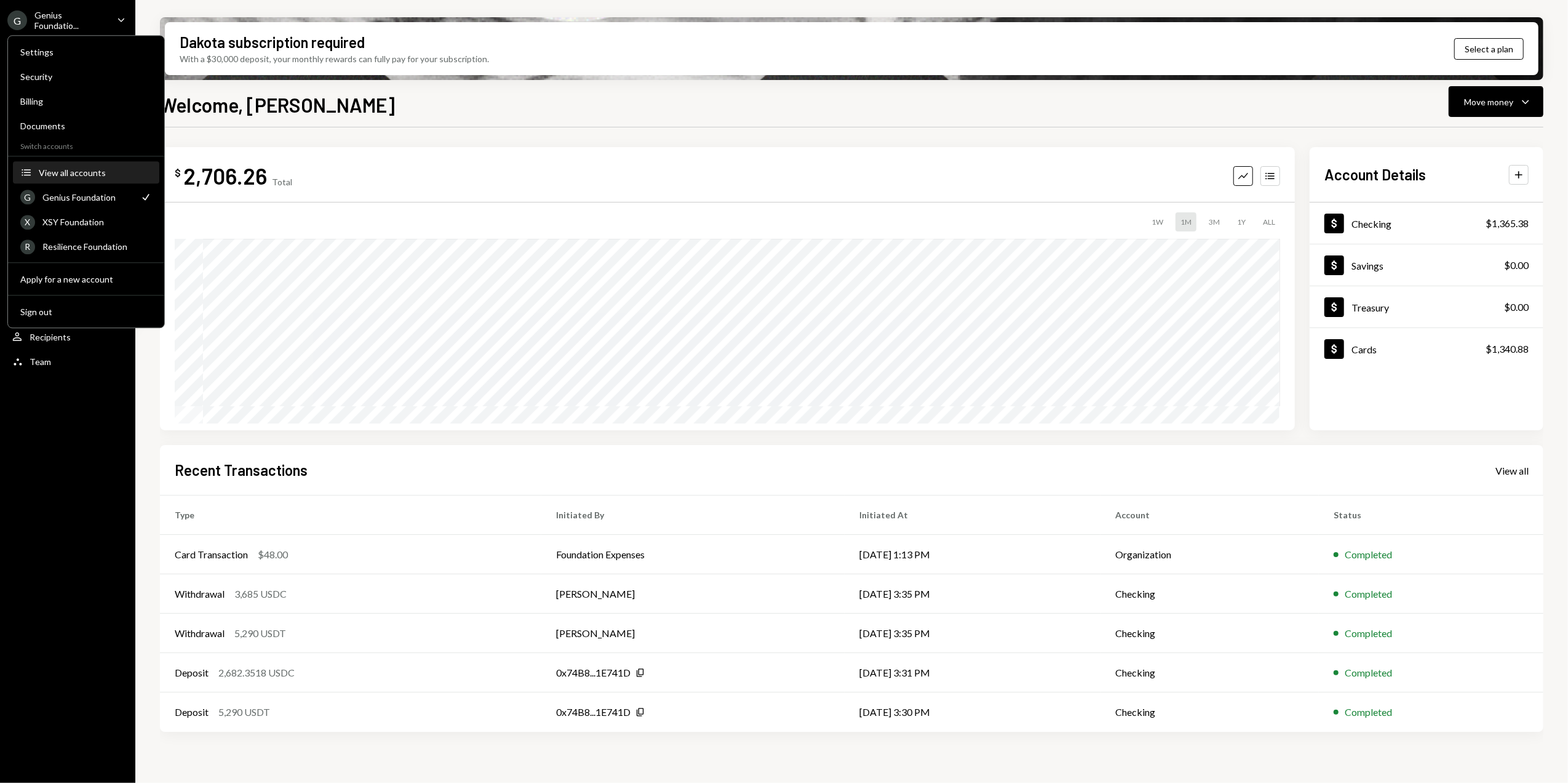
click at [99, 181] on button "Accounts View all accounts" at bounding box center [85, 172] width 146 height 22
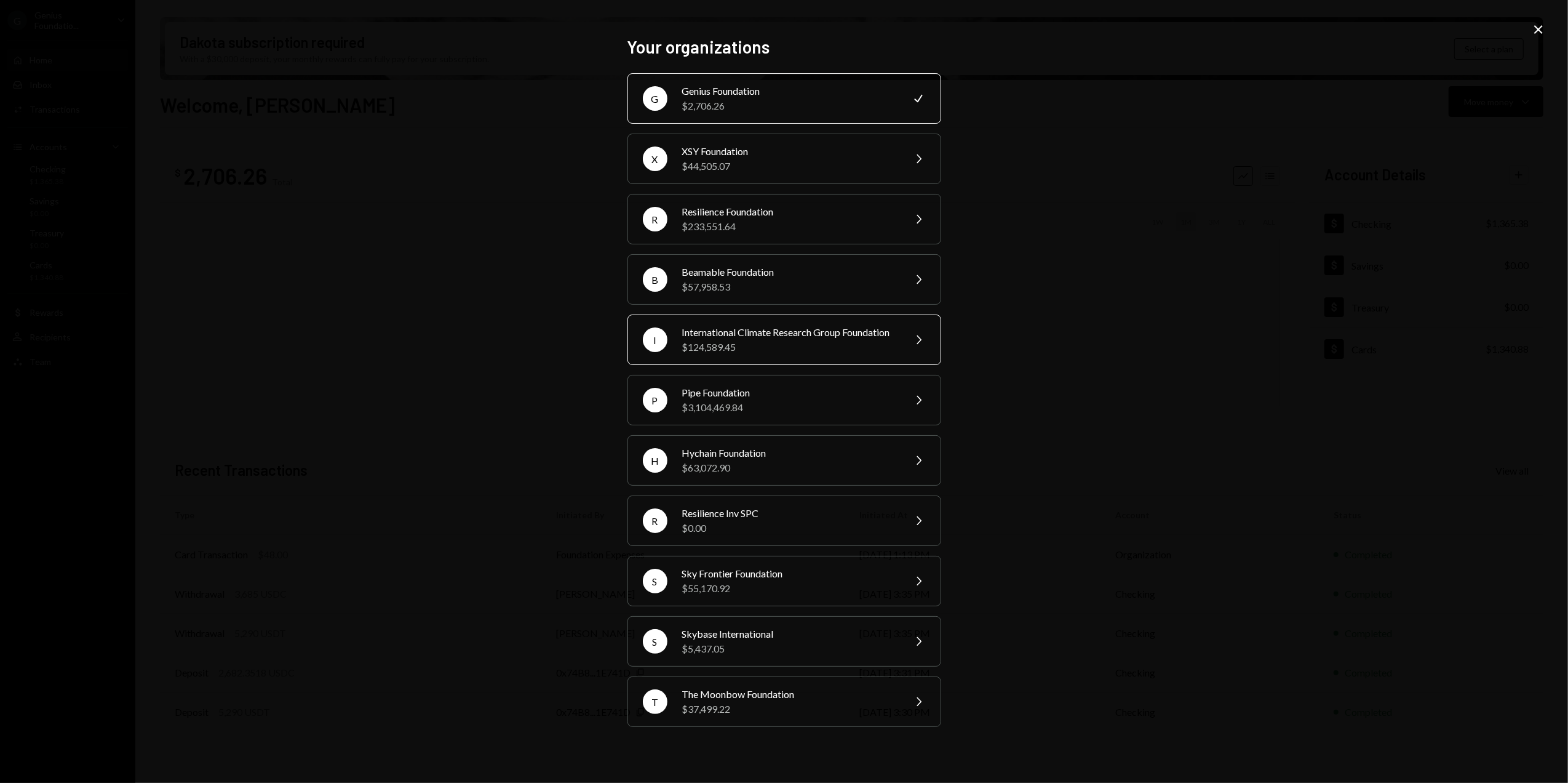
click at [726, 340] on div "International Climate Research Group Foundation" at bounding box center [789, 332] width 214 height 15
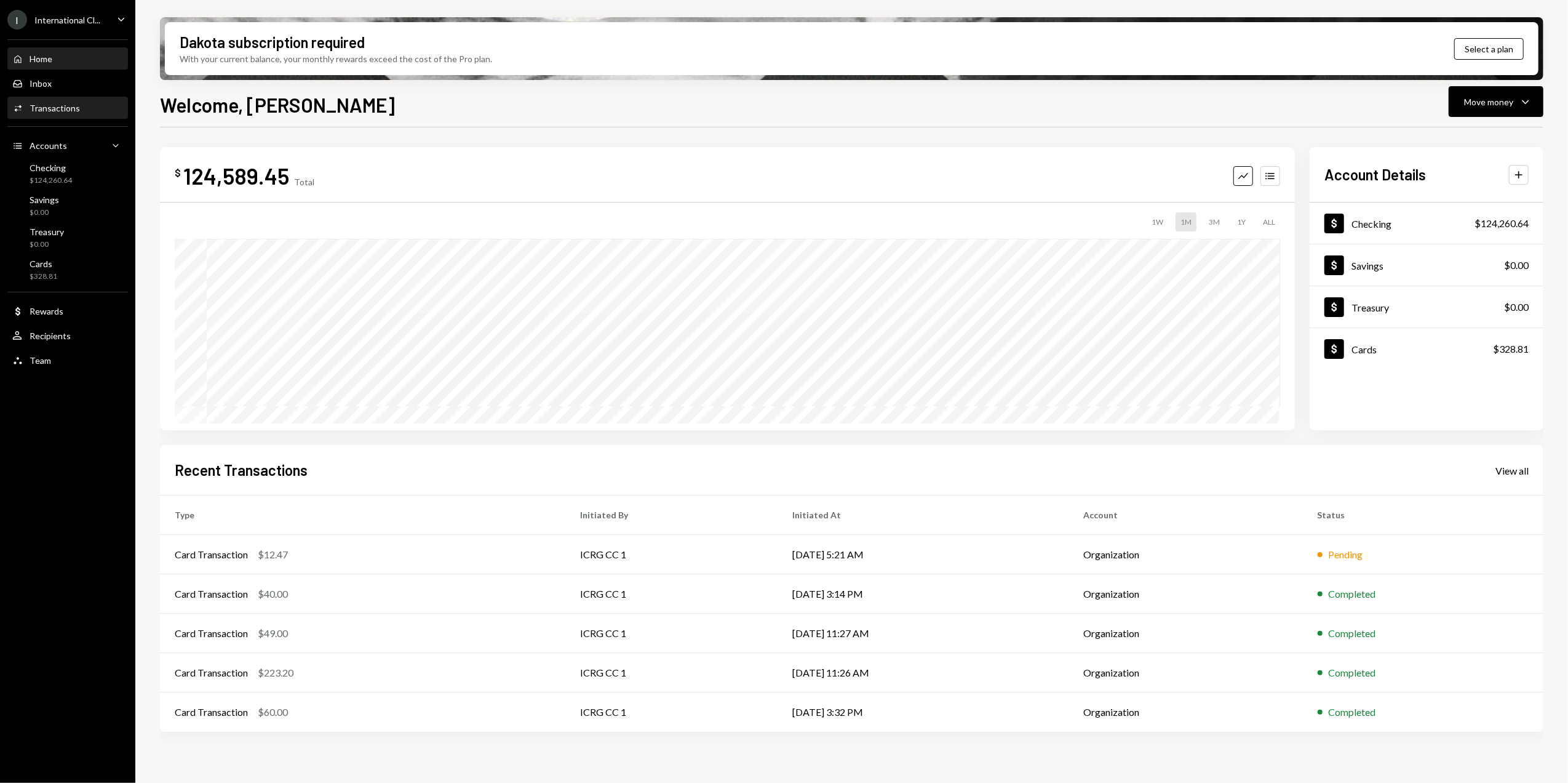
click at [65, 111] on div "Transactions" at bounding box center [55, 108] width 51 height 11
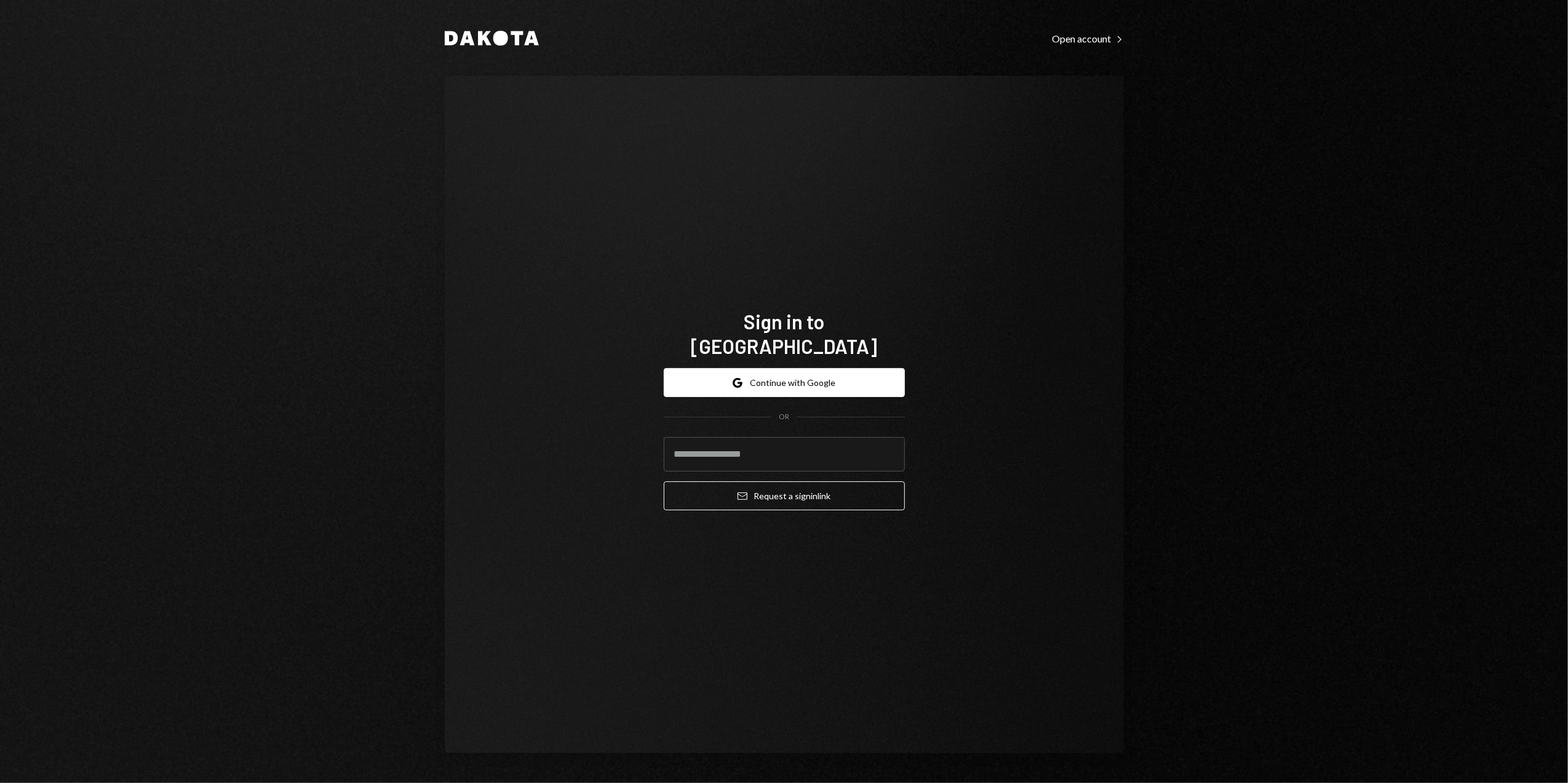
type input "**********"
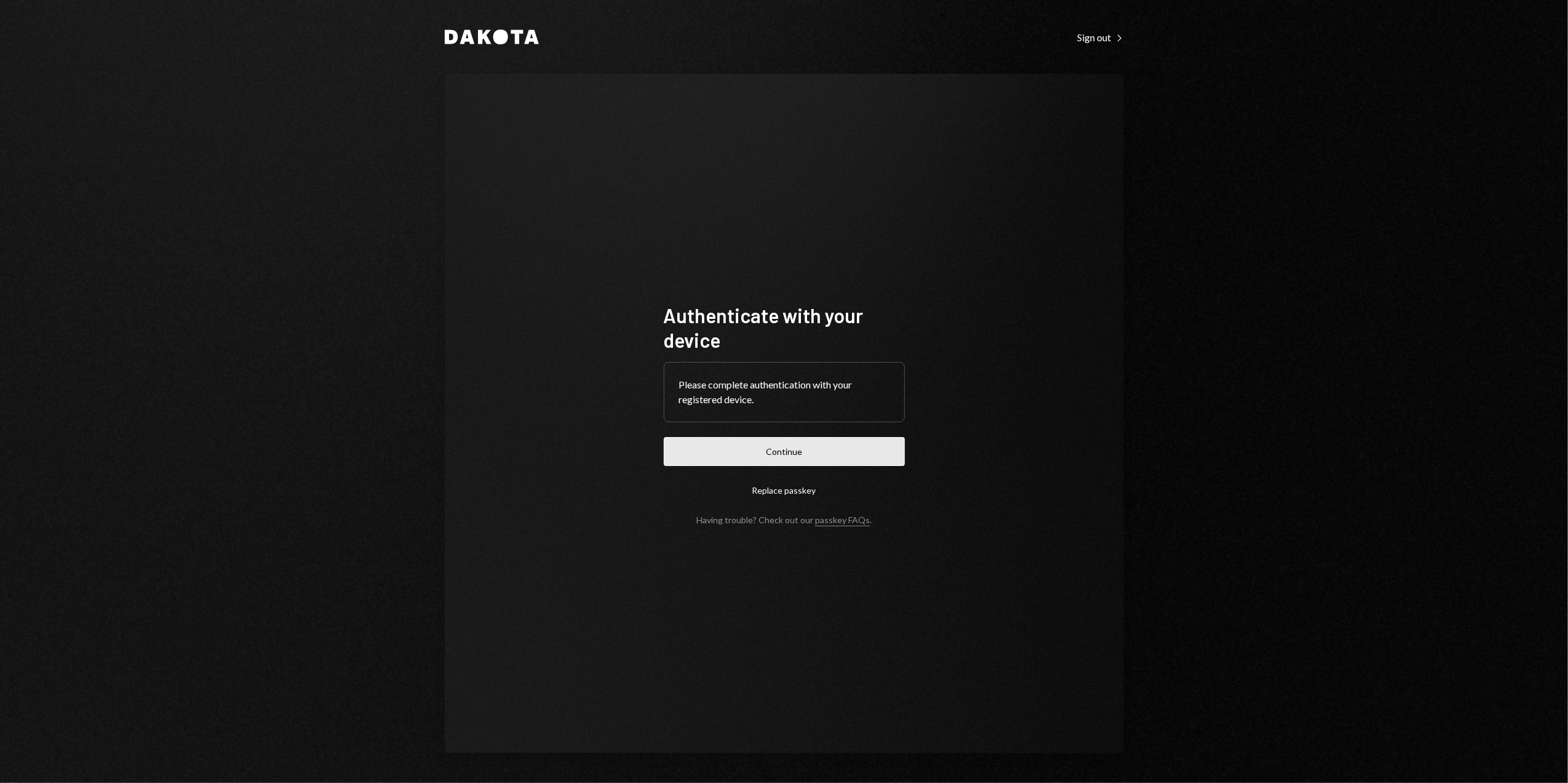
click at [806, 457] on button "Continue" at bounding box center [784, 451] width 241 height 29
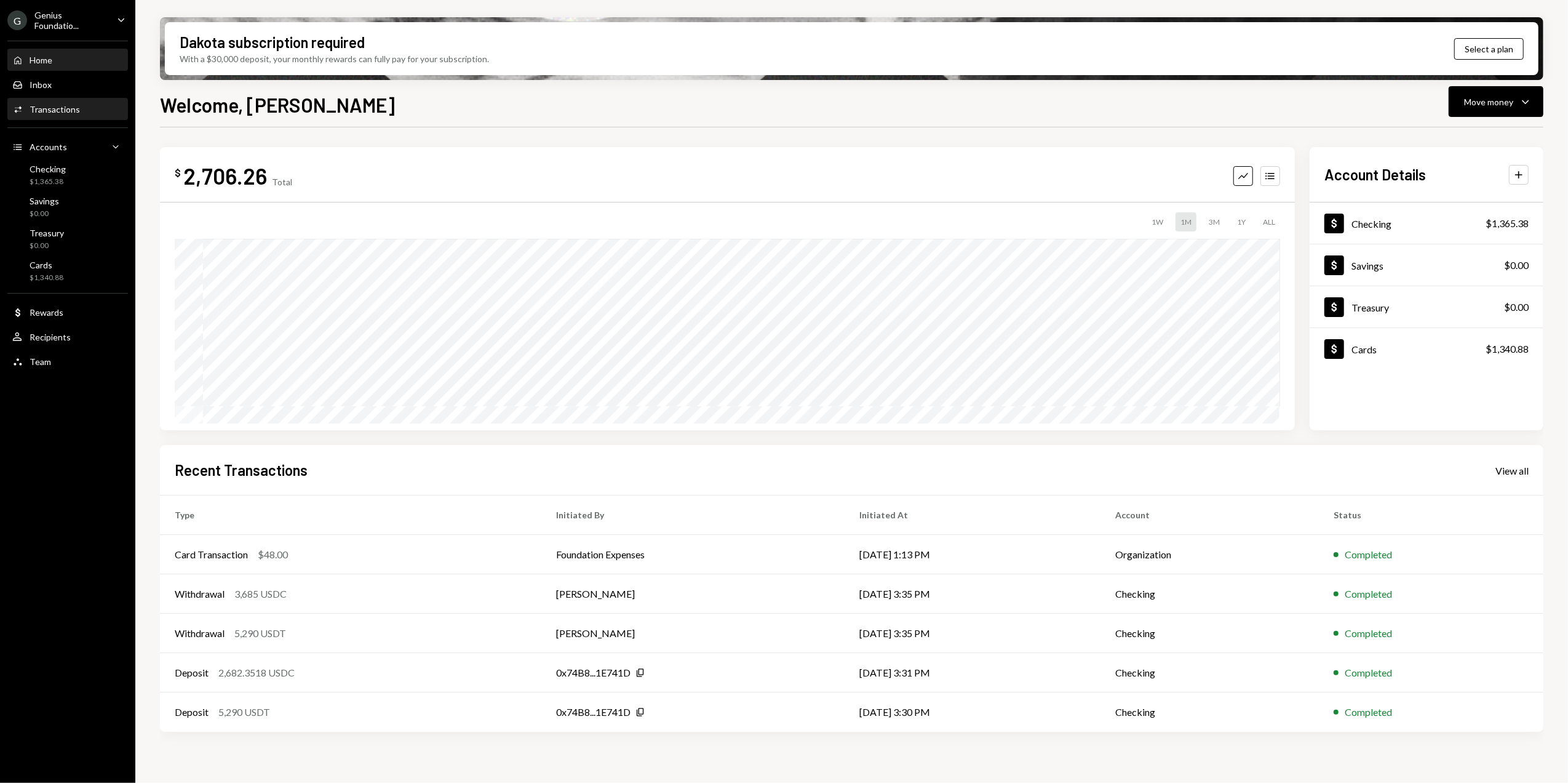
click at [35, 109] on div "Transactions" at bounding box center [55, 109] width 51 height 11
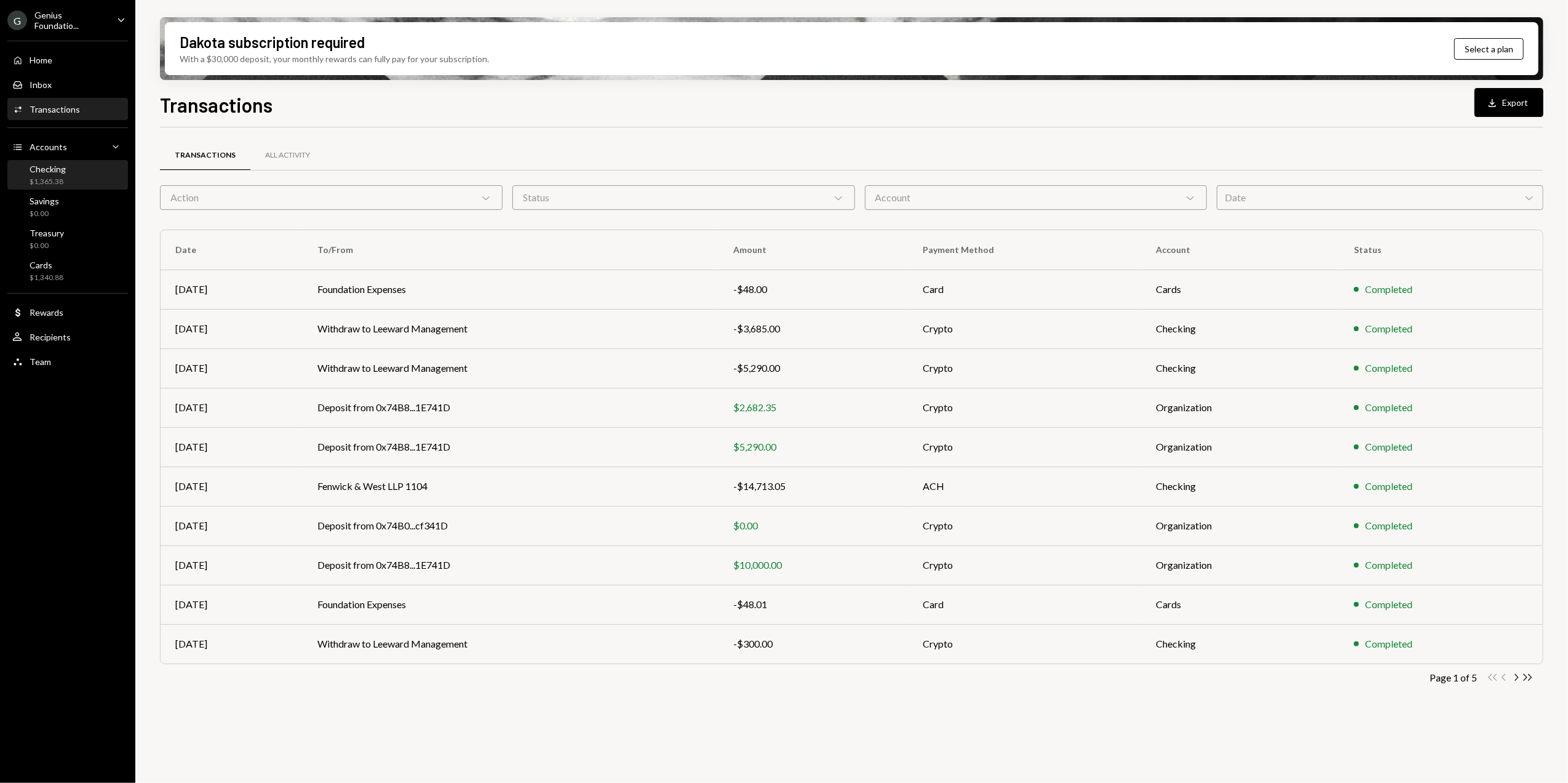
click at [57, 166] on div "Checking" at bounding box center [47, 169] width 36 height 11
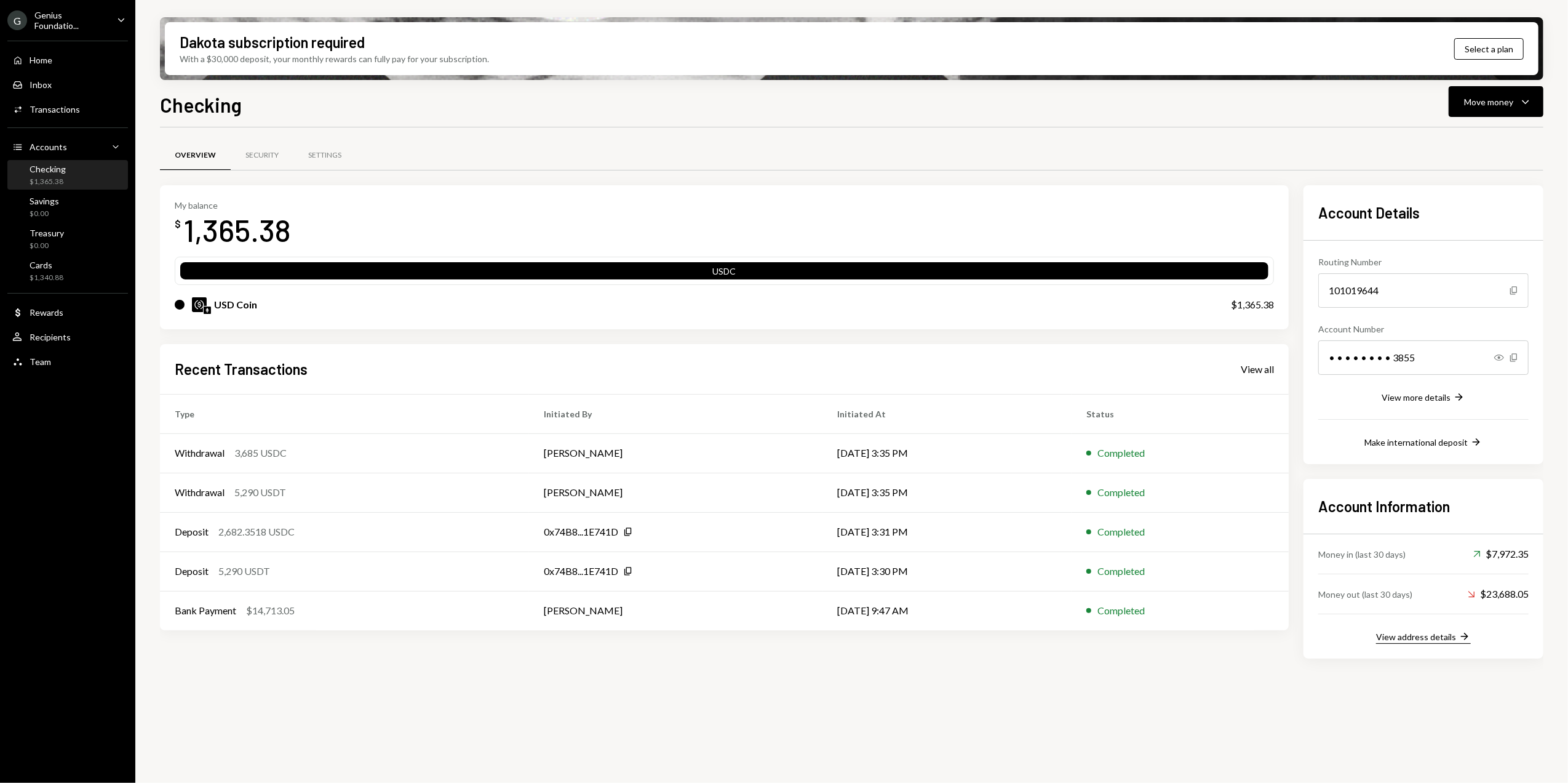
click at [1415, 639] on div "View address details" at bounding box center [1416, 637] width 80 height 11
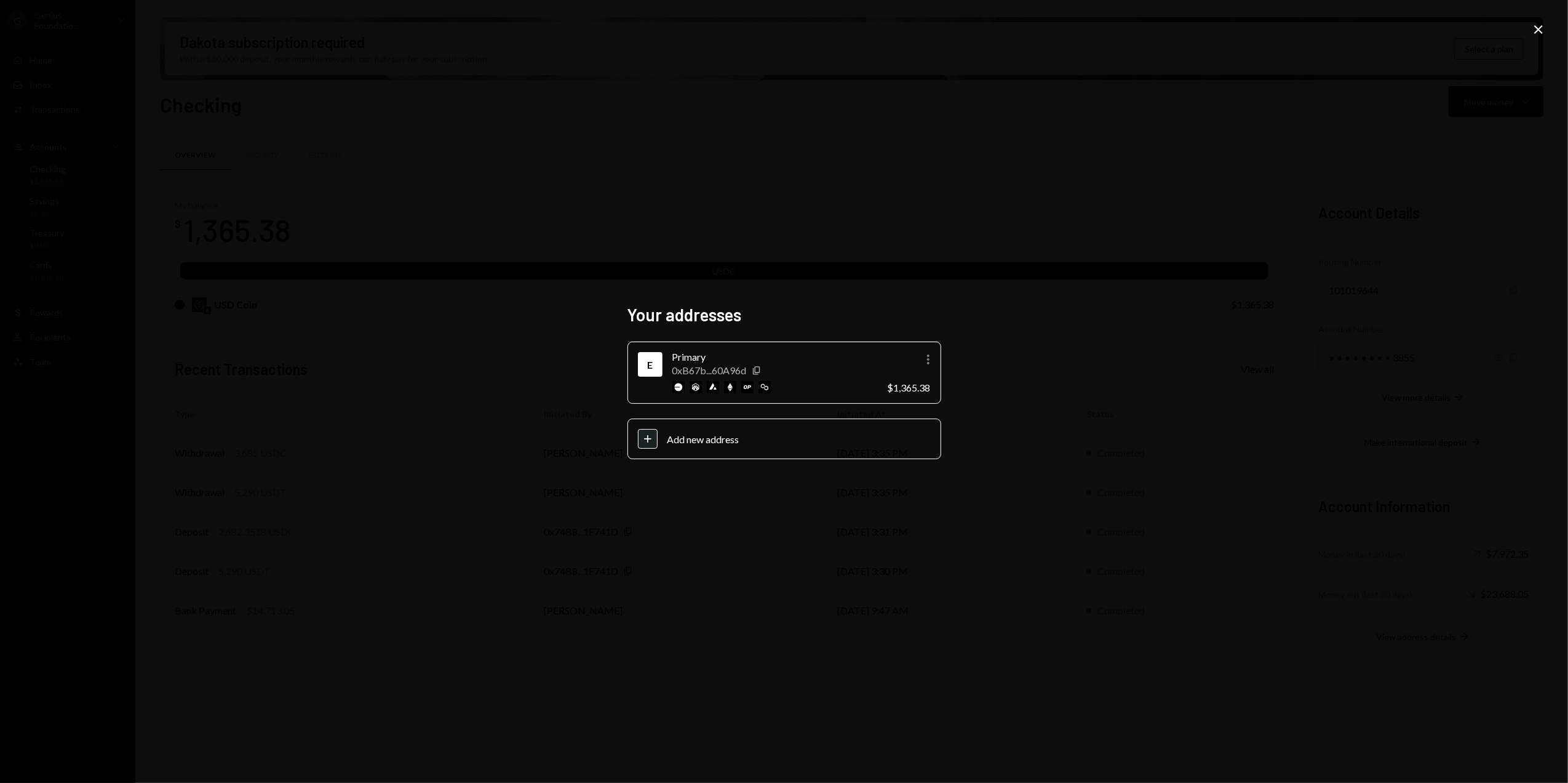
click at [1537, 30] on icon at bounding box center [1538, 29] width 9 height 9
